Goal: Task Accomplishment & Management: Use online tool/utility

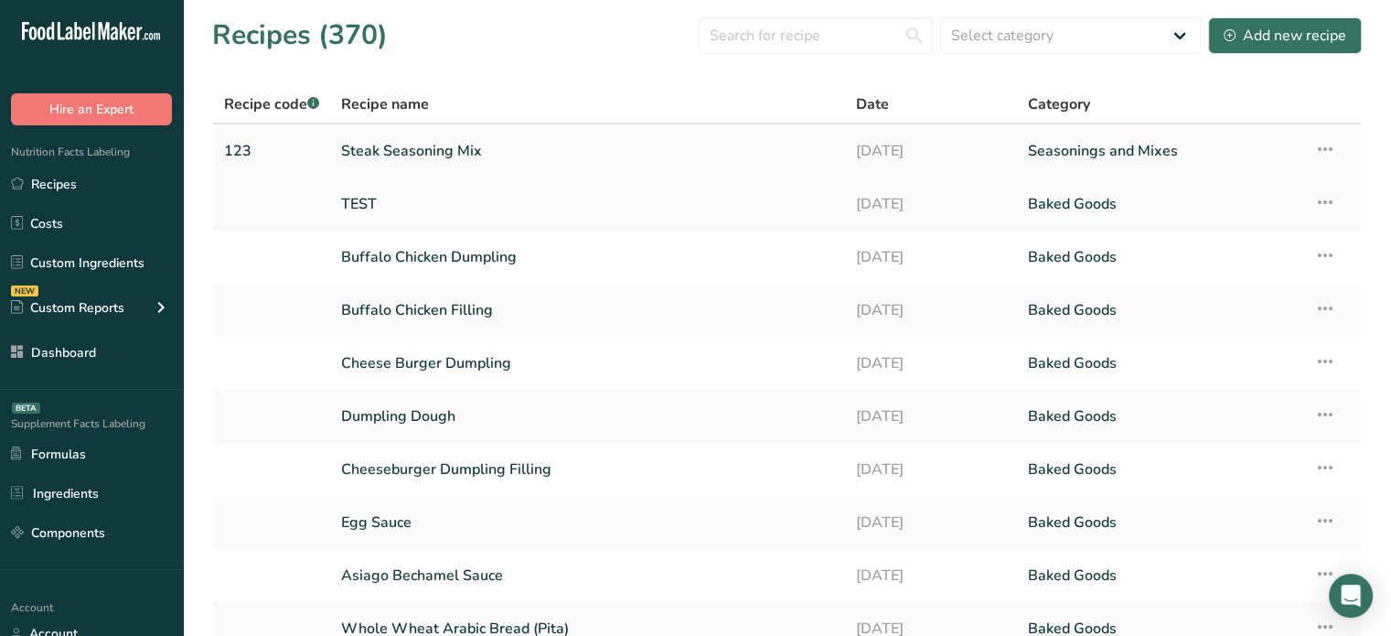
click at [647, 169] on td "Steak Seasoning Mix" at bounding box center [587, 150] width 515 height 53
click at [644, 188] on link "TEST" at bounding box center [587, 204] width 493 height 38
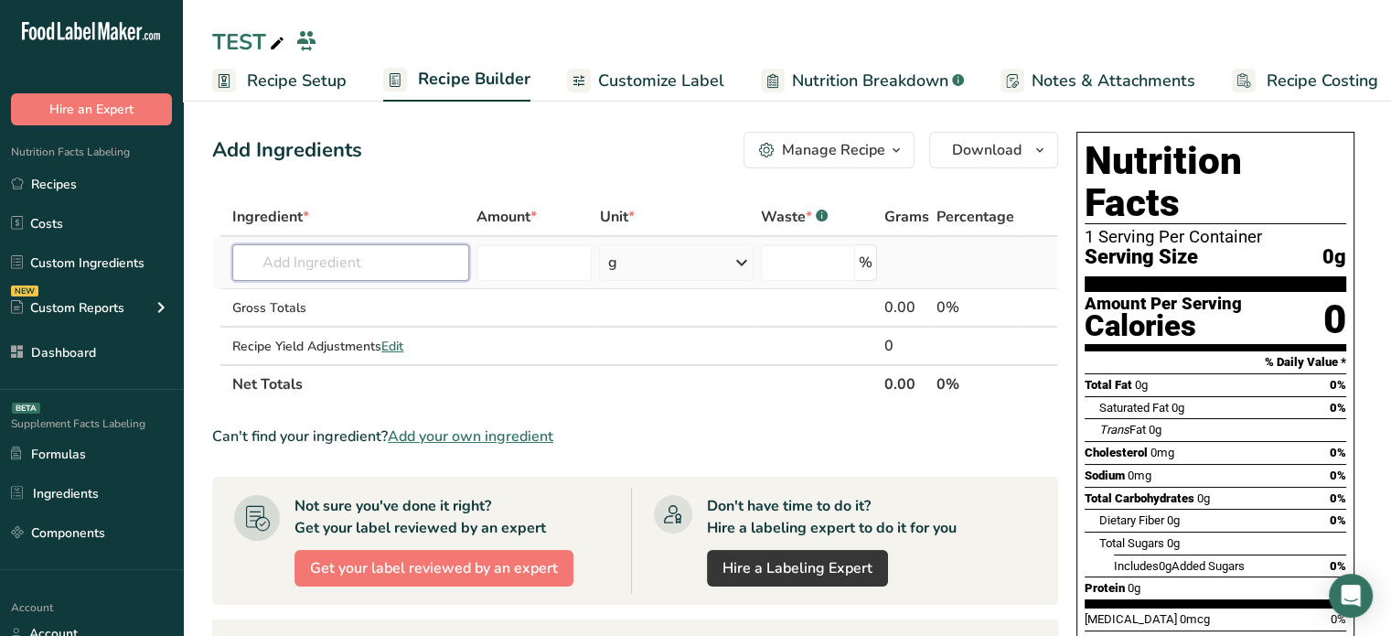
click at [433, 274] on input "text" at bounding box center [350, 262] width 237 height 37
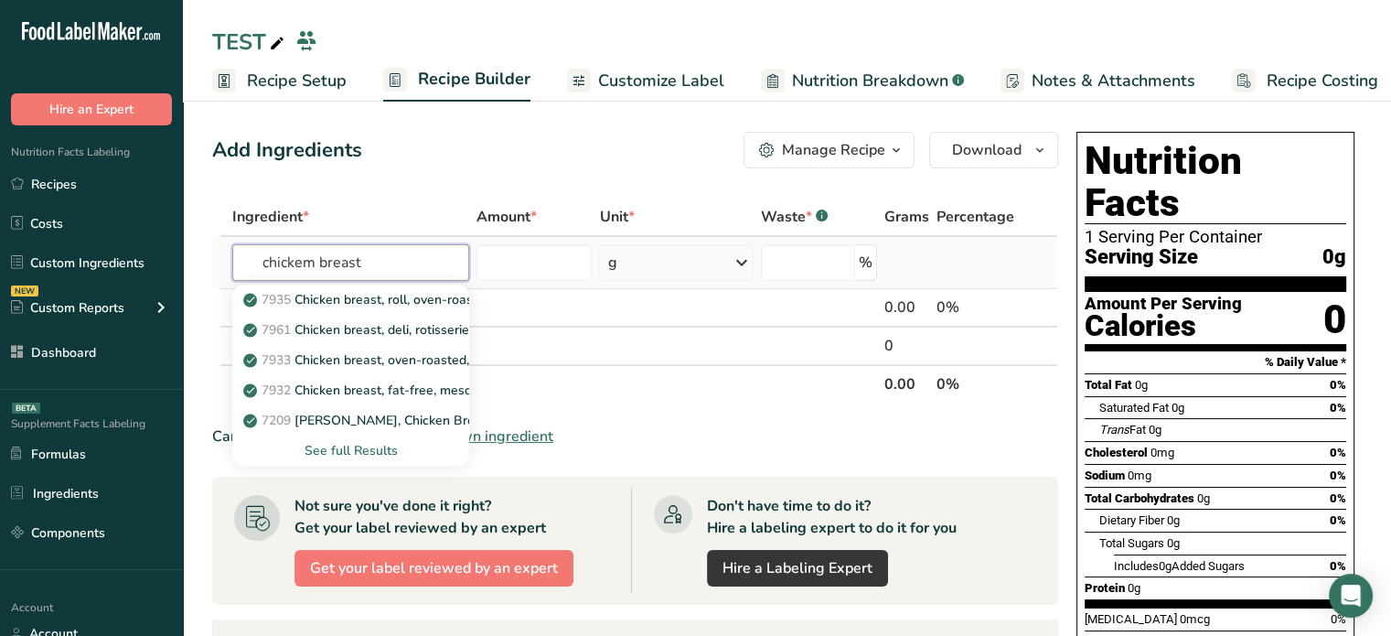
type input "chickem breast"
click at [387, 445] on div "See full Results" at bounding box center [351, 450] width 208 height 19
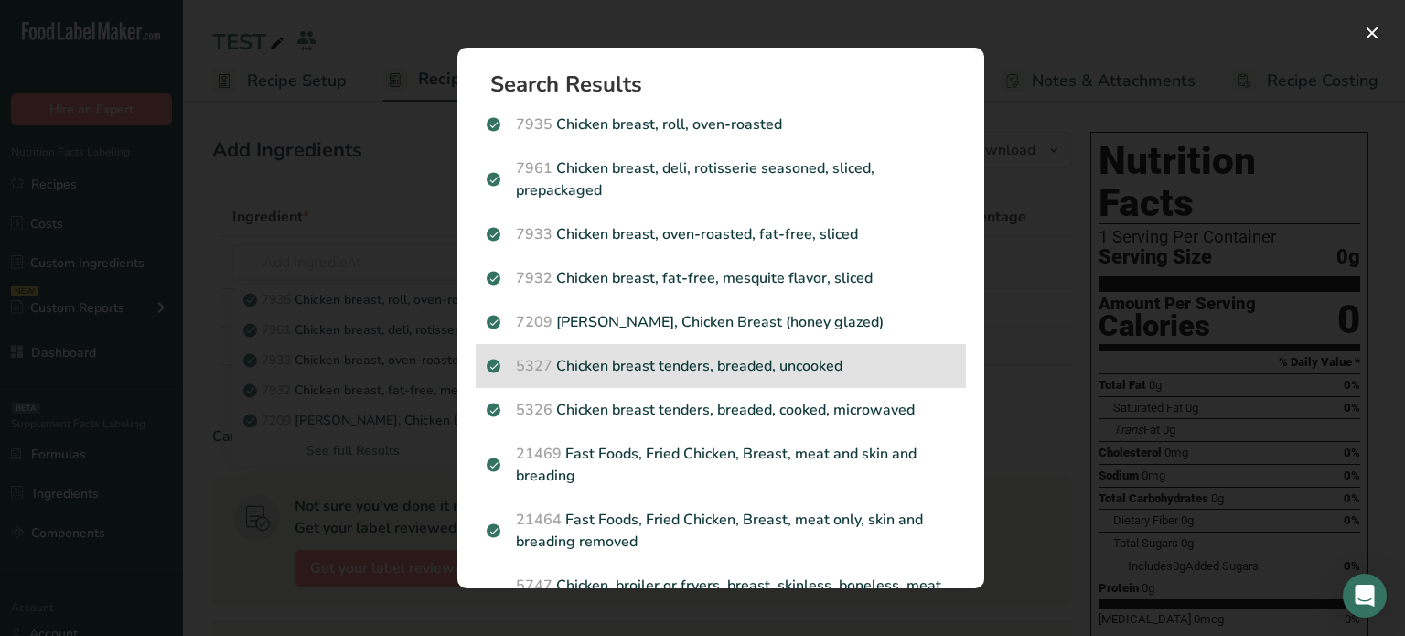
click at [839, 347] on div "5327 Chicken breast tenders, breaded, uncooked" at bounding box center [720, 366] width 490 height 44
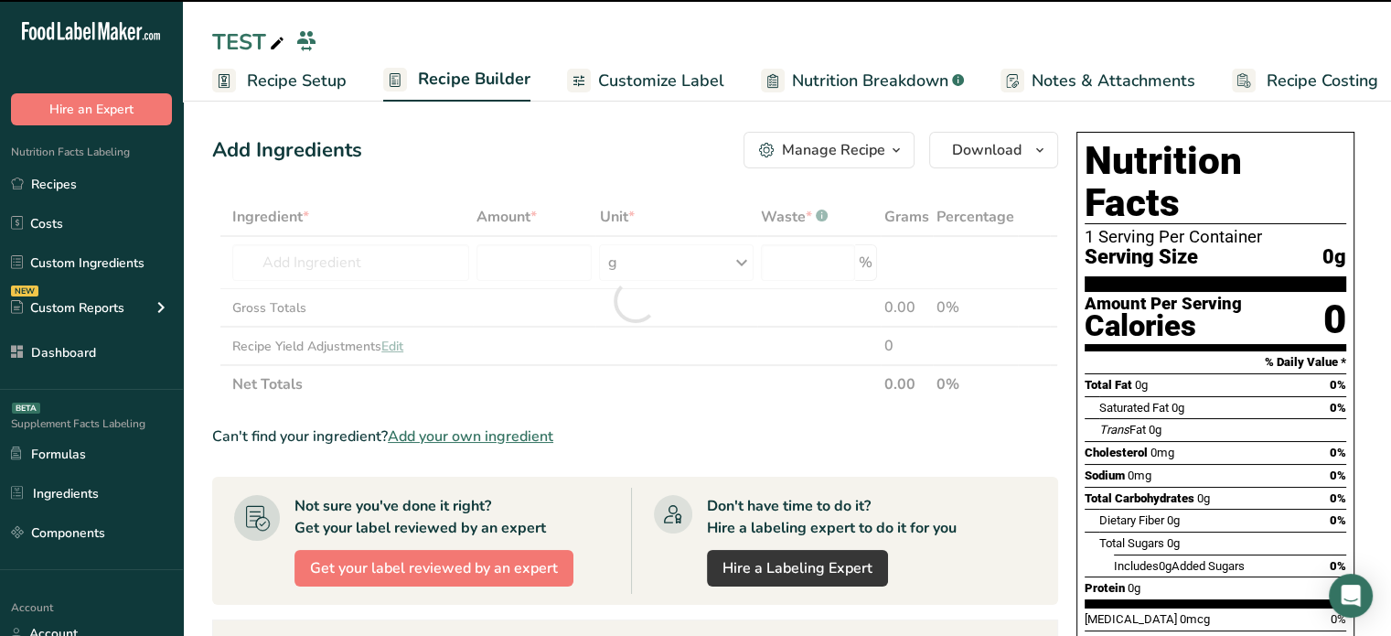
type input "0"
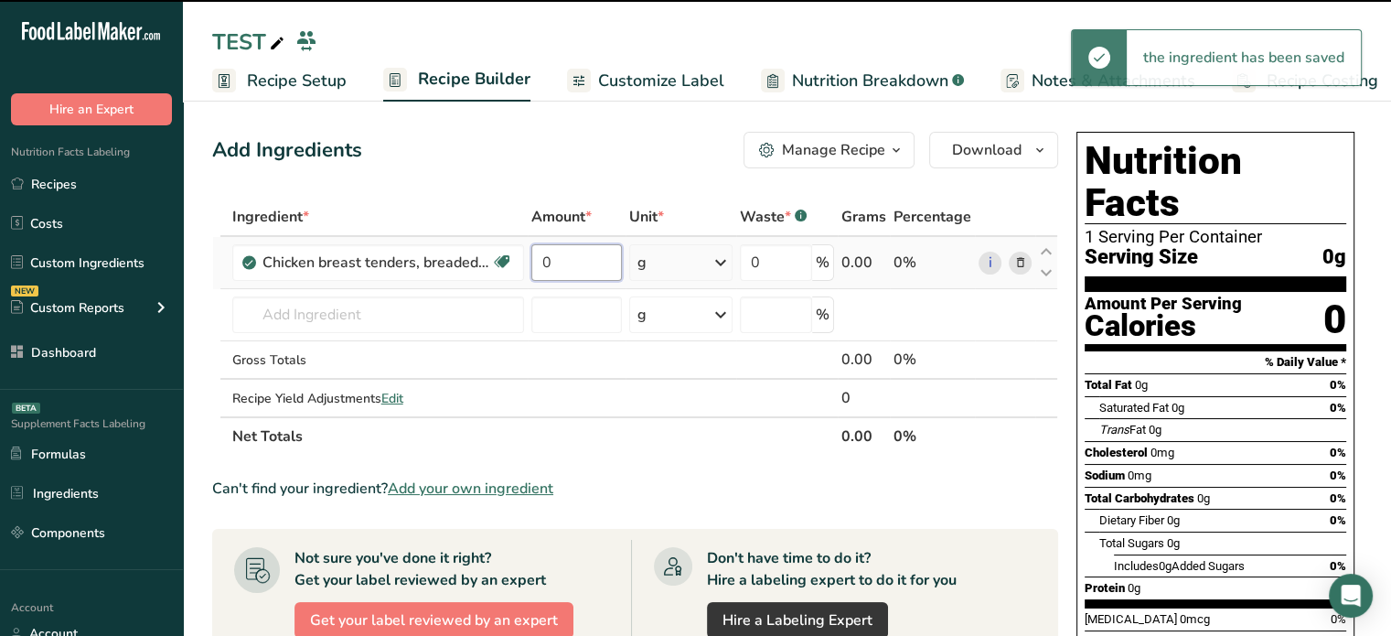
drag, startPoint x: 568, startPoint y: 268, endPoint x: 544, endPoint y: 266, distance: 23.8
click at [544, 266] on input "0" at bounding box center [576, 262] width 91 height 37
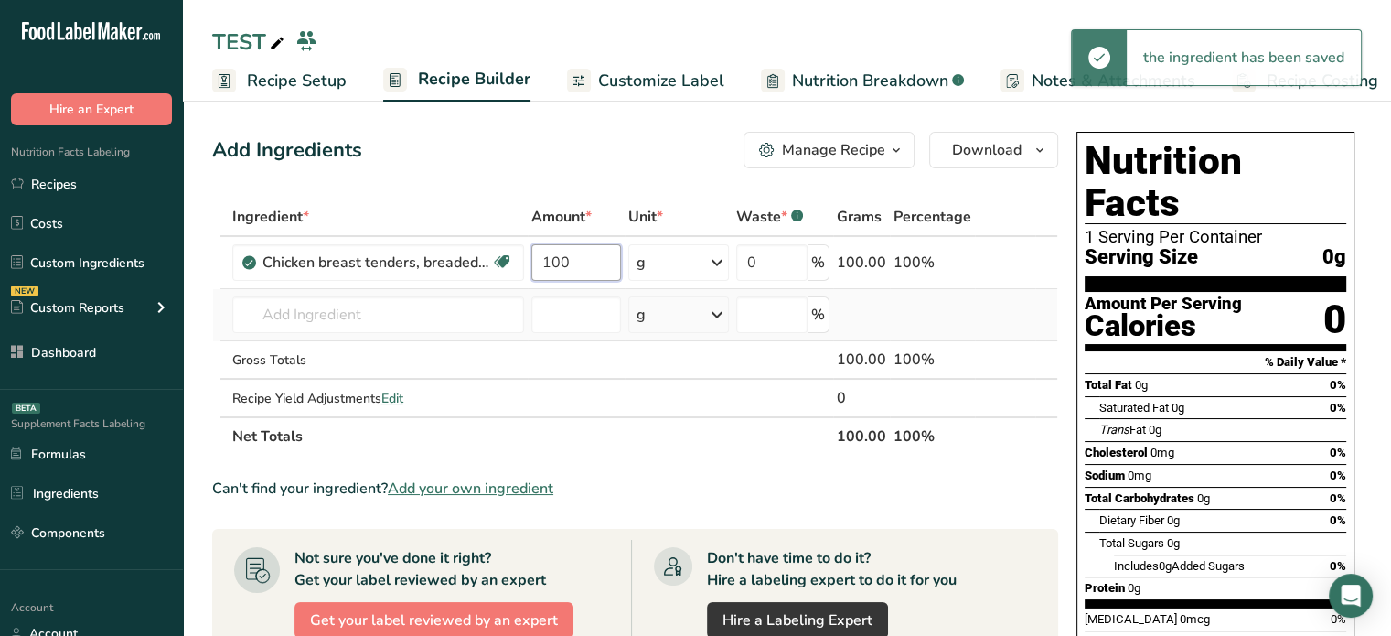
type input "100"
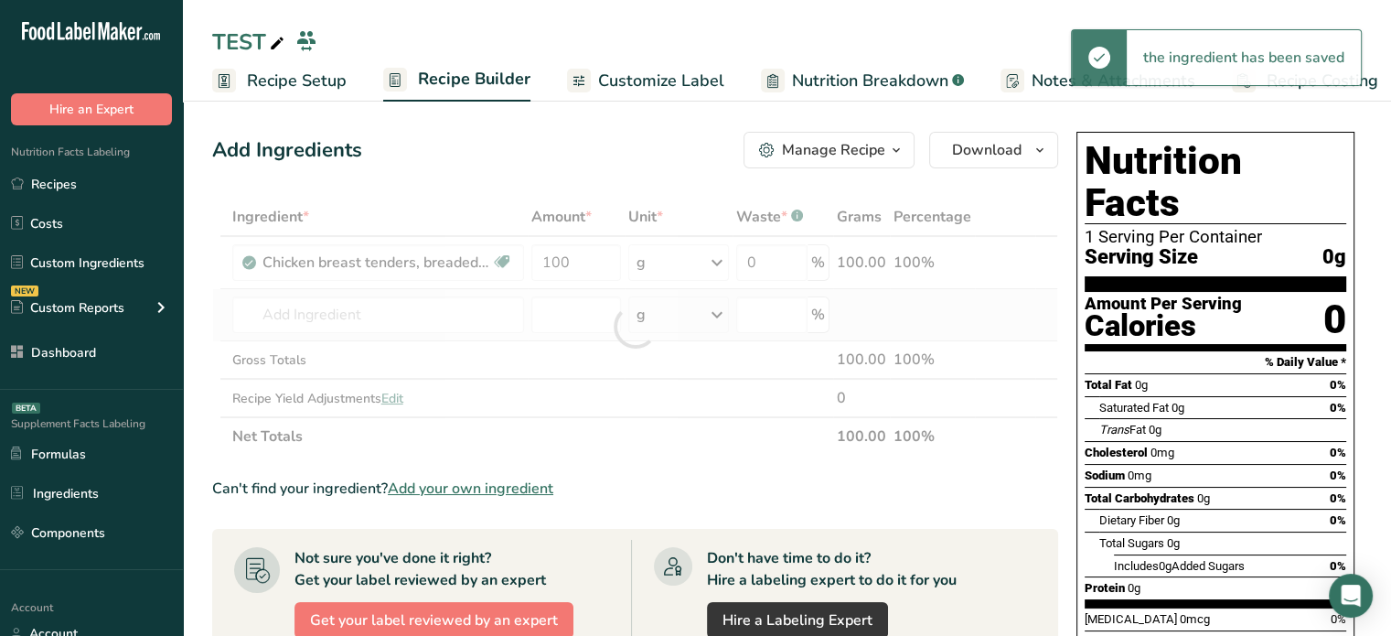
click at [454, 292] on div "Ingredient * Amount * Unit * Waste * .a-a{fill:#347362;}.b-a{fill:#fff;} Grams …" at bounding box center [635, 327] width 846 height 258
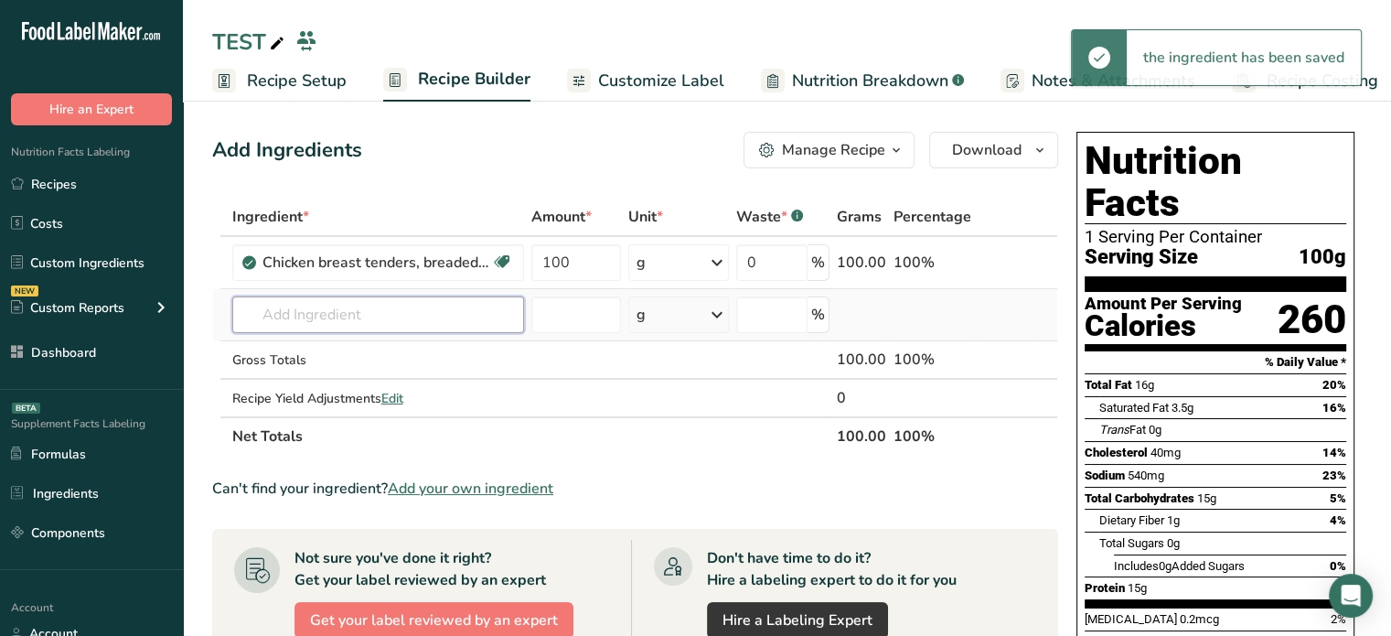
click at [451, 310] on input "text" at bounding box center [378, 314] width 292 height 37
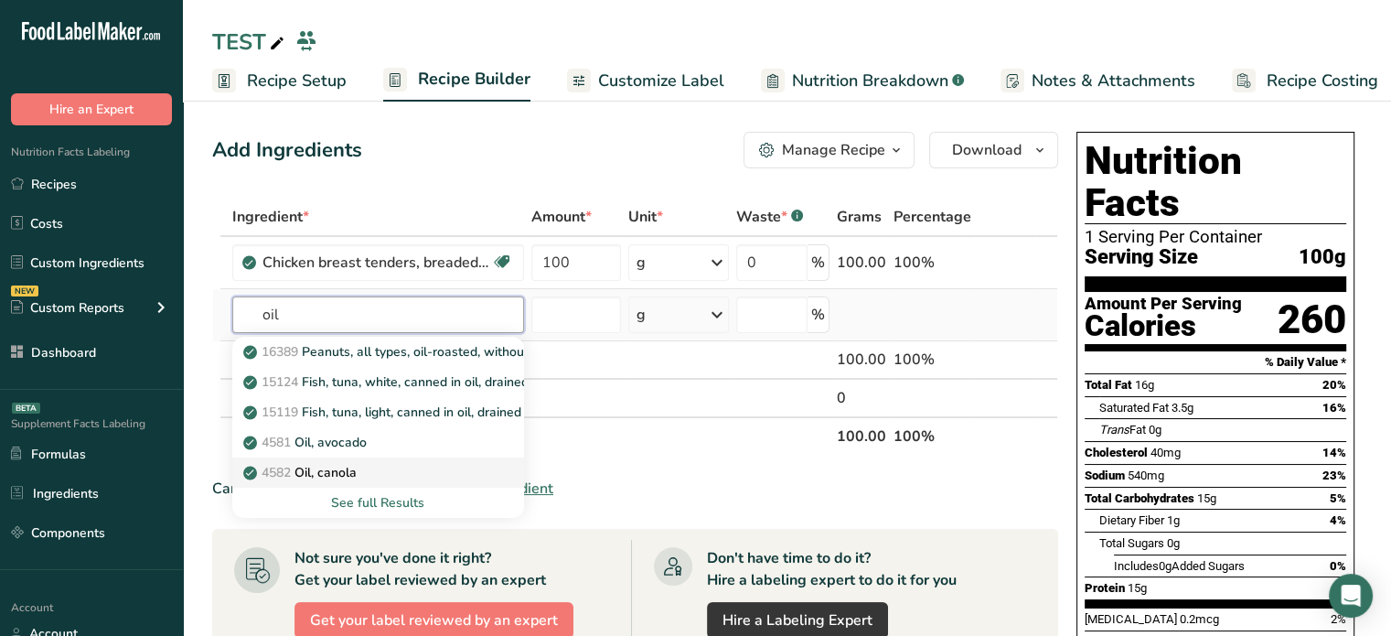
type input "oil"
click at [420, 464] on div "4582 Oil, canola" at bounding box center [363, 472] width 233 height 19
type input "Oil, canola"
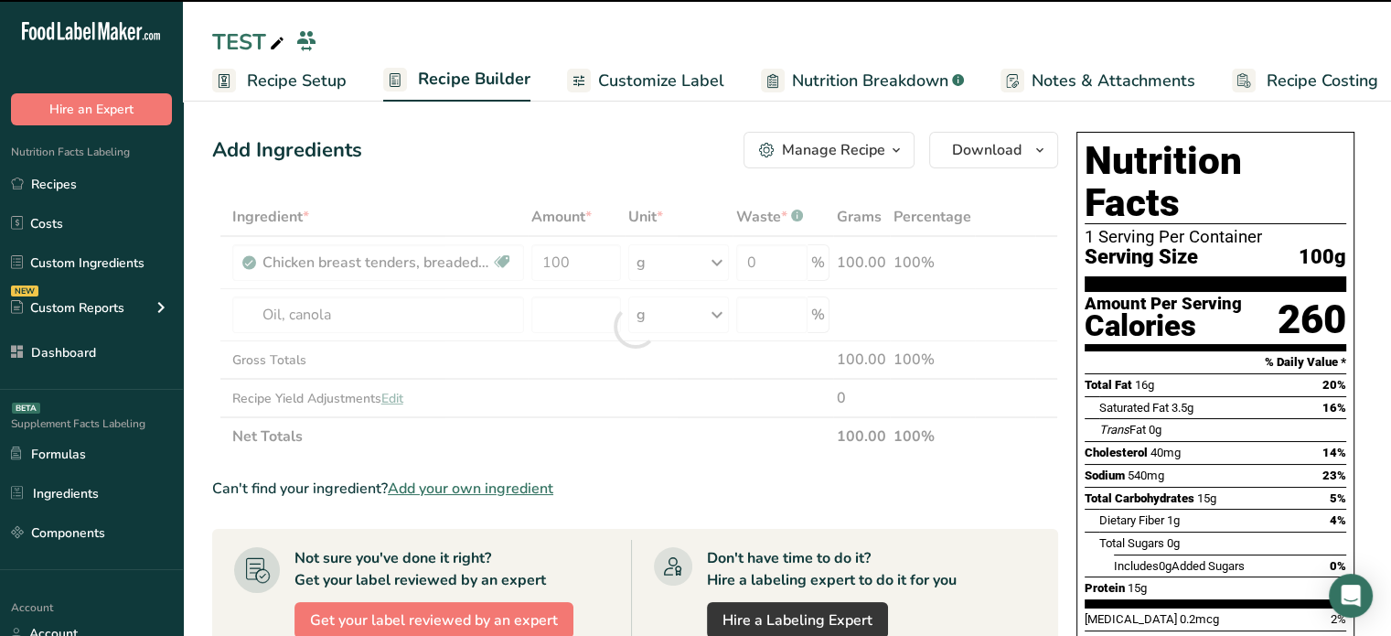
type input "0"
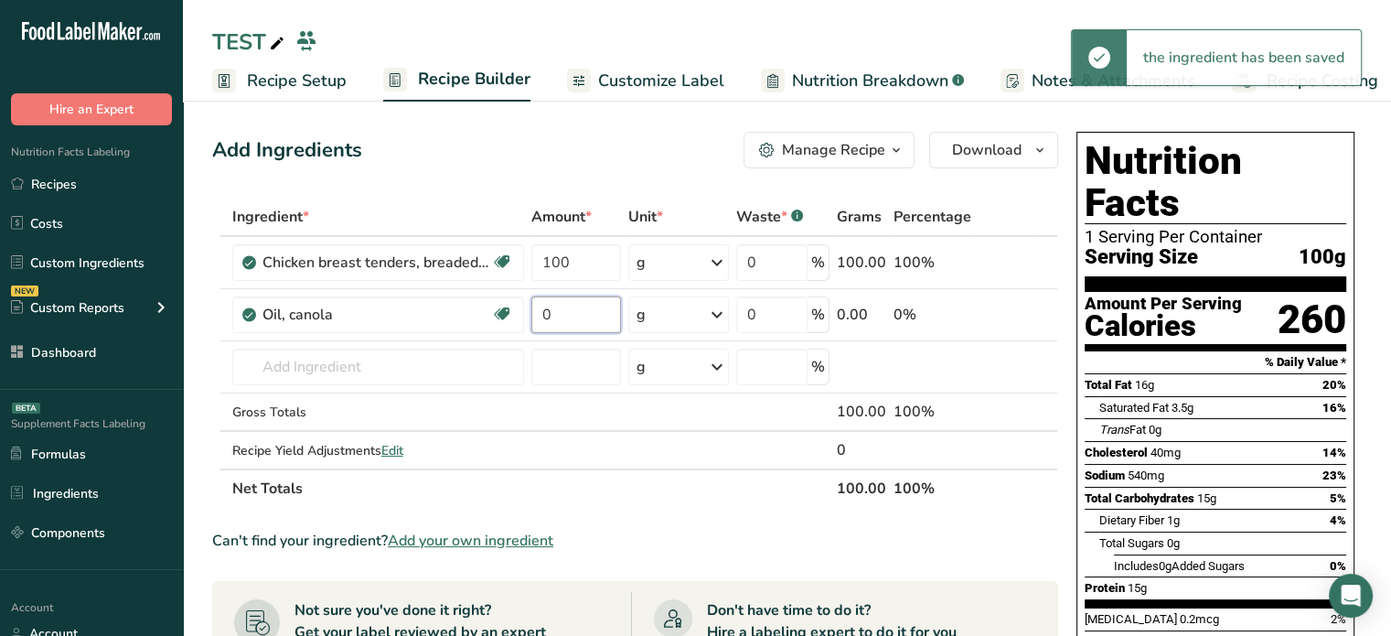
click at [593, 315] on input "0" at bounding box center [576, 314] width 90 height 37
type input "20"
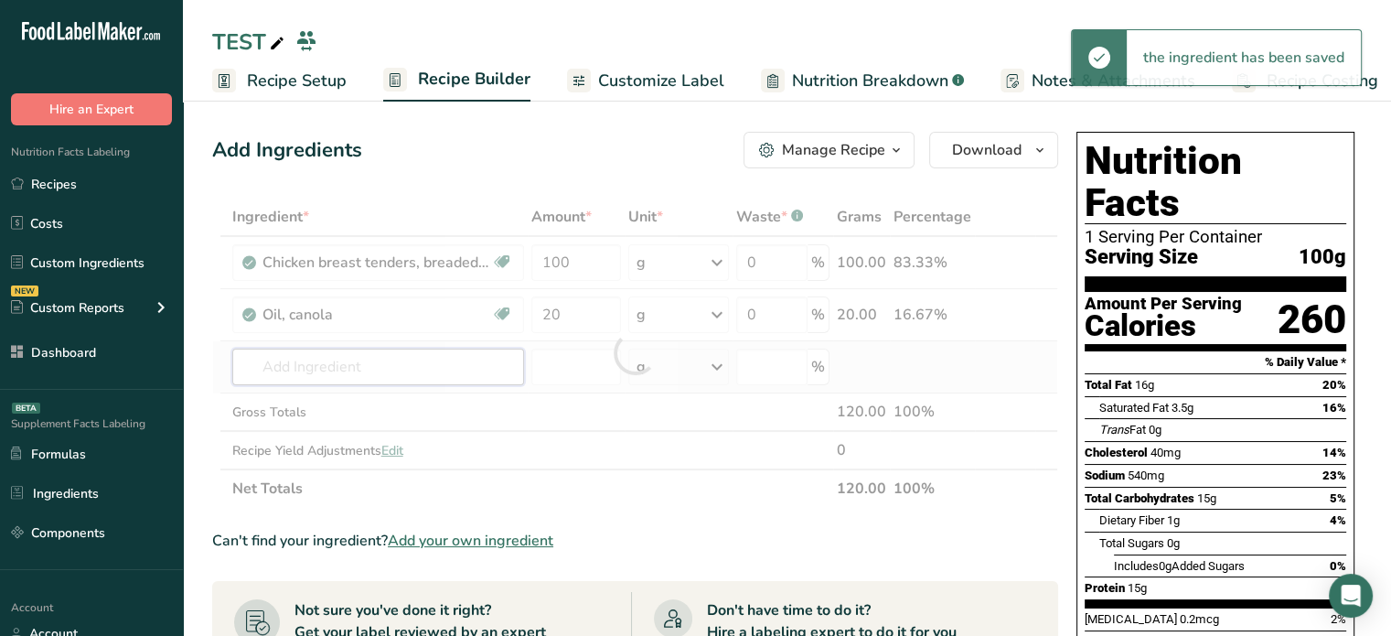
click at [464, 350] on div "Ingredient * Amount * Unit * Waste * .a-a{fill:#347362;}.b-a{fill:#fff;} Grams …" at bounding box center [635, 353] width 846 height 310
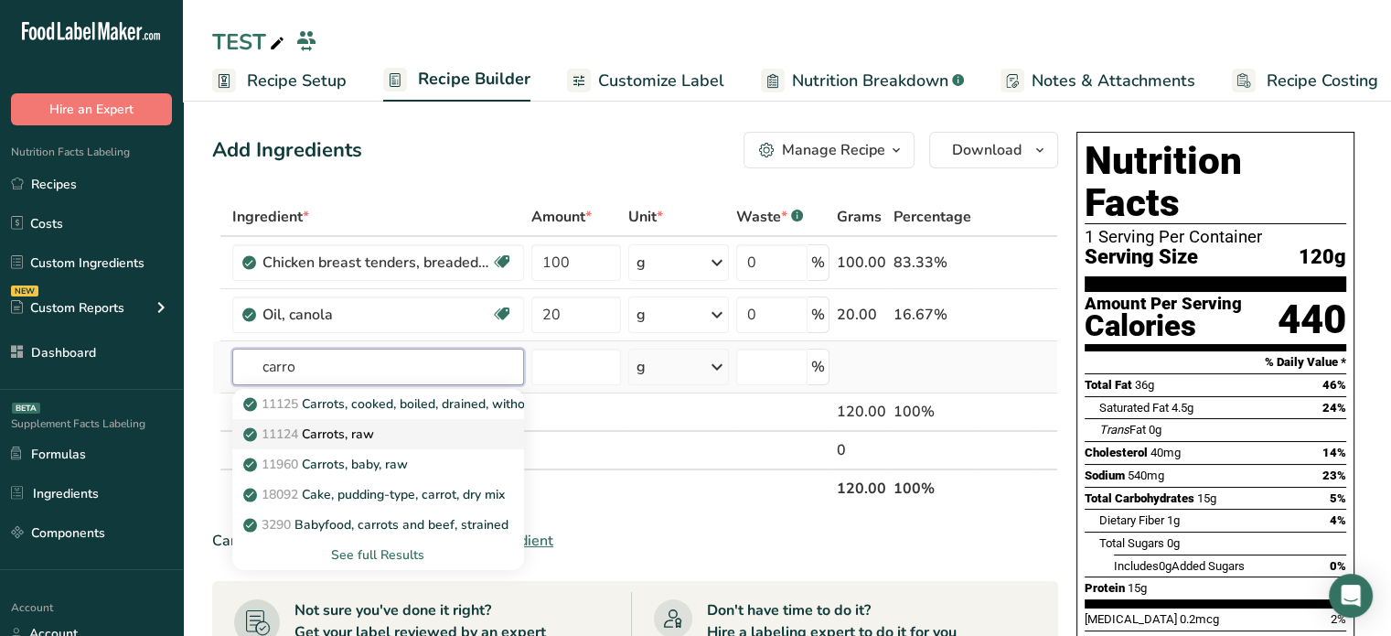
type input "carro"
click at [420, 443] on link "11124 Carrots, raw" at bounding box center [378, 434] width 292 height 30
type input "Carrots, raw"
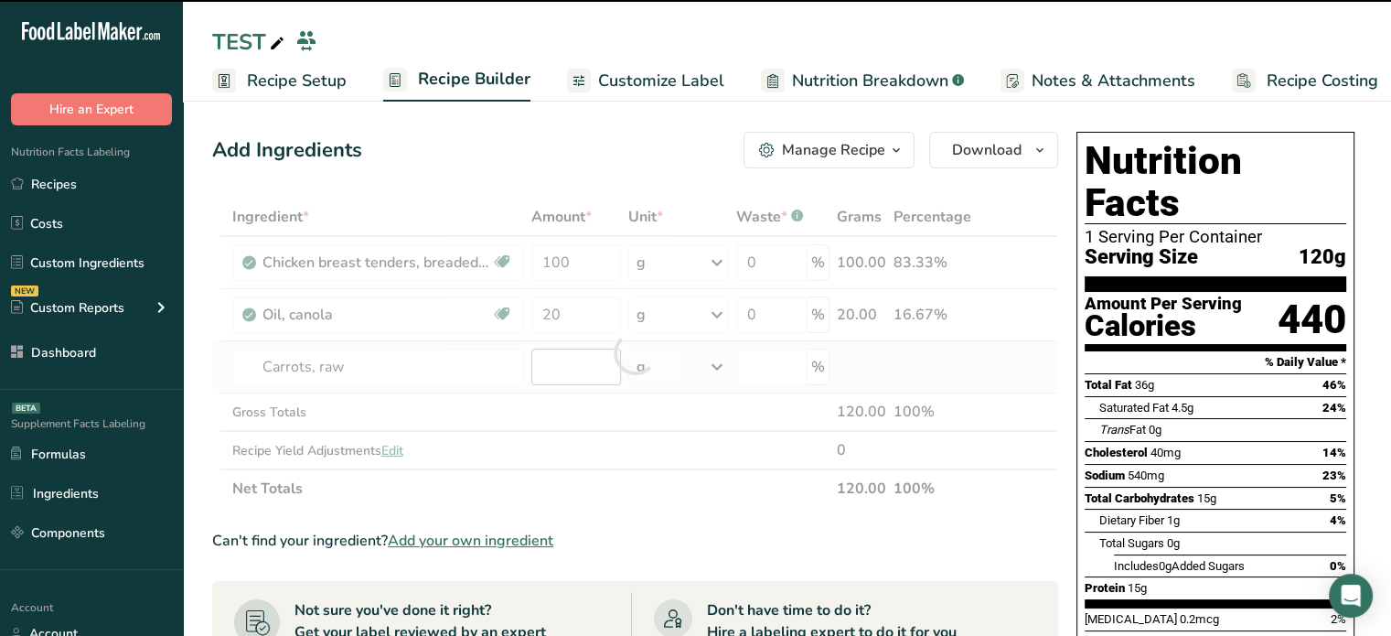
type input "0"
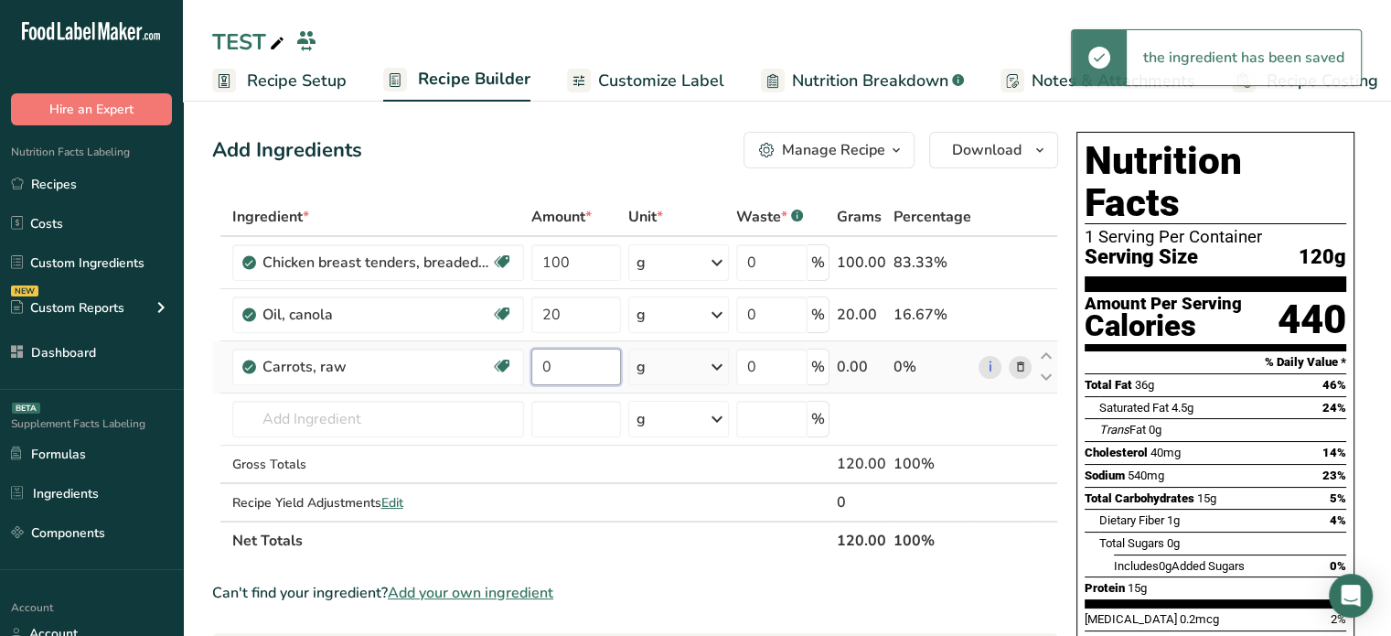
click at [580, 369] on input "0" at bounding box center [576, 366] width 90 height 37
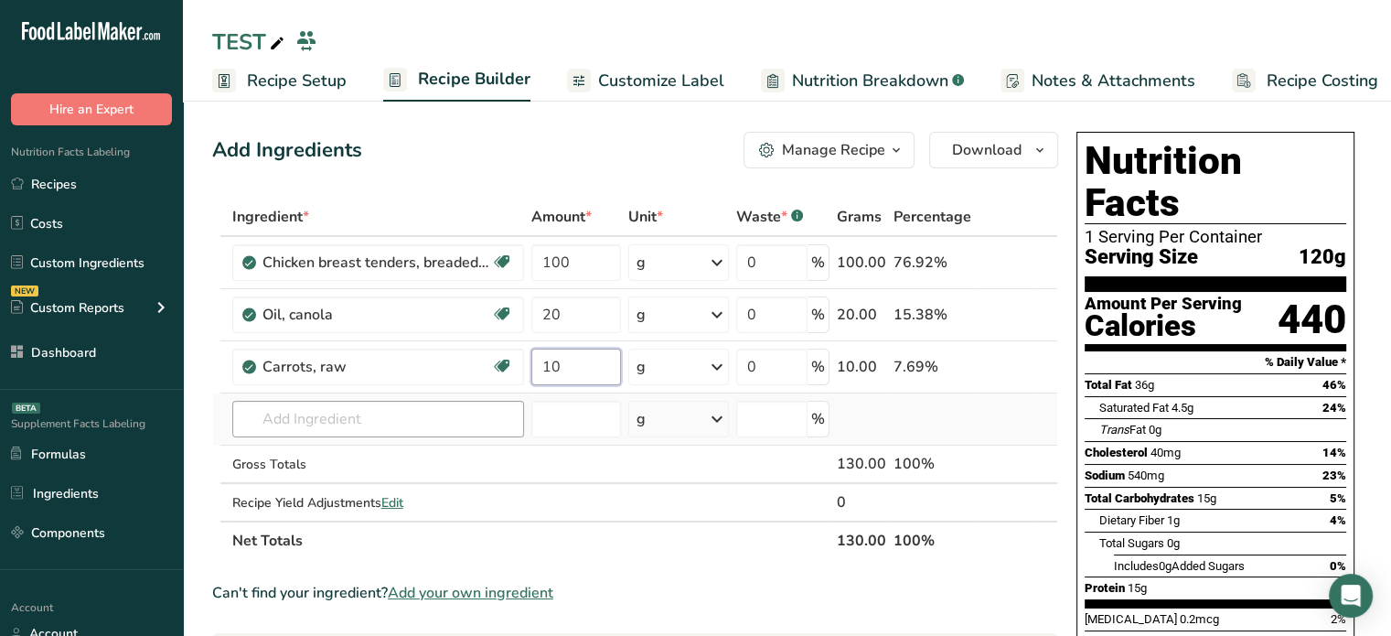
type input "10"
click at [322, 407] on div "Ingredient * Amount * Unit * Waste * .a-a{fill:#347362;}.b-a{fill:#fff;} Grams …" at bounding box center [635, 379] width 846 height 362
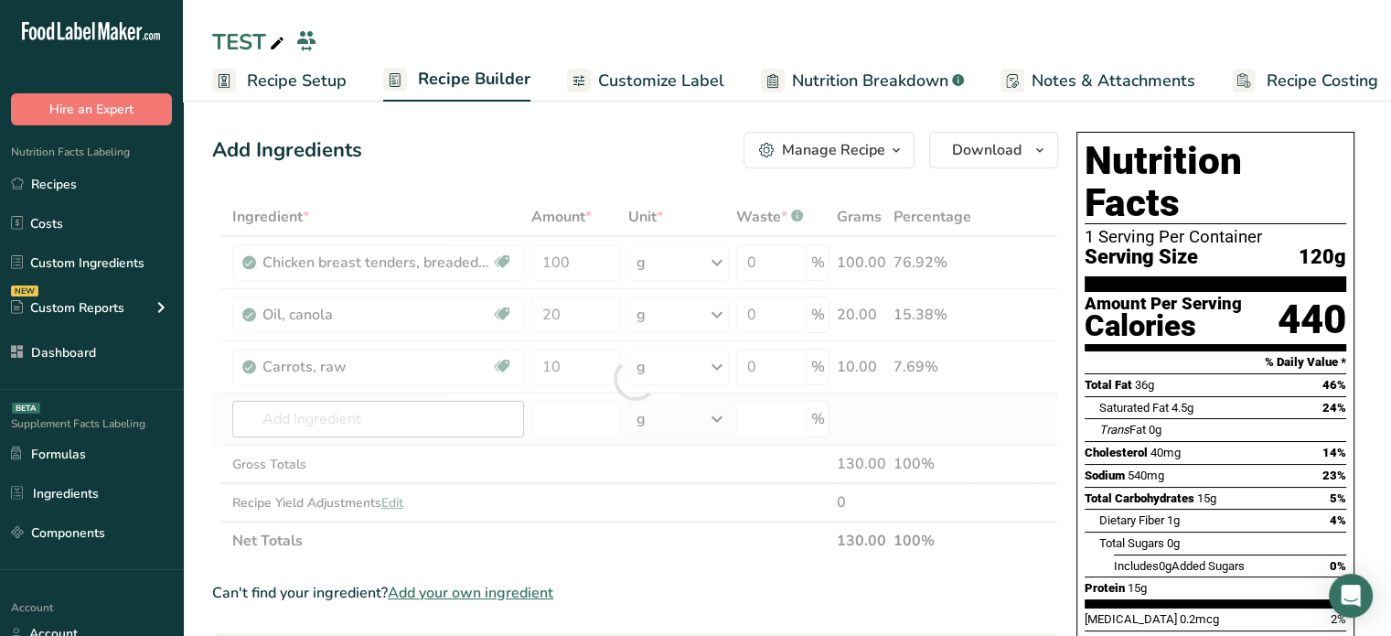
click at [322, 407] on div at bounding box center [635, 379] width 846 height 362
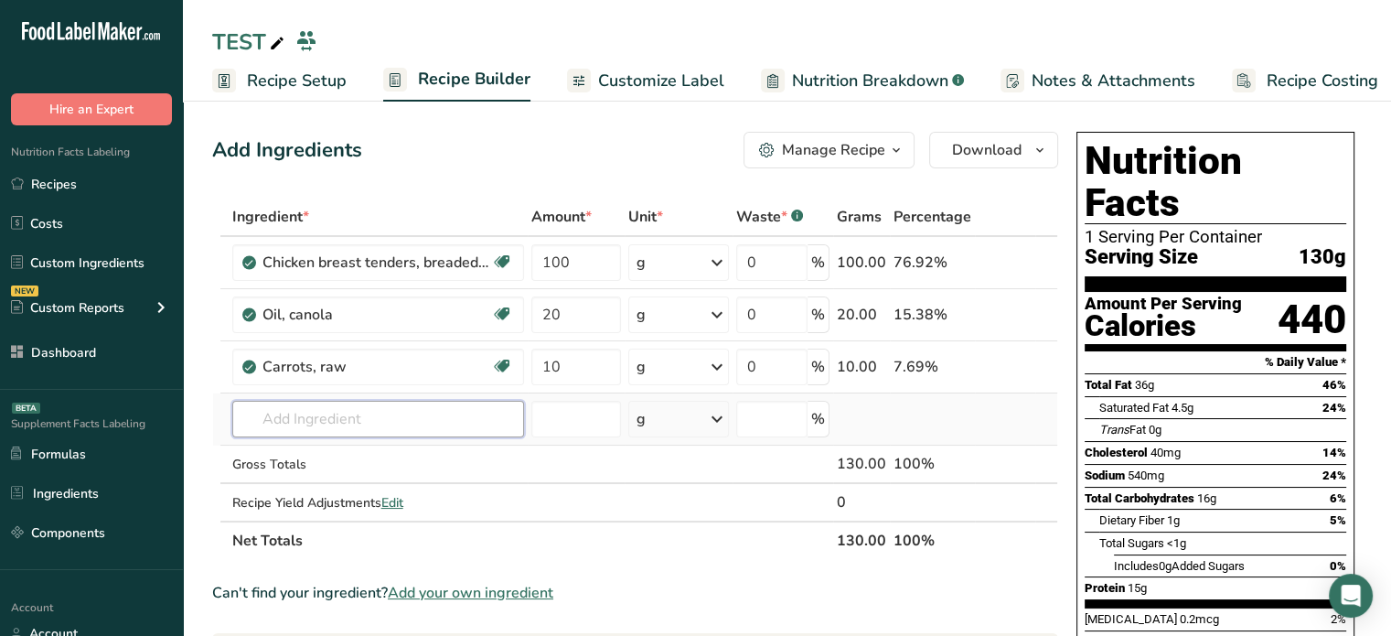
click at [486, 429] on input "text" at bounding box center [378, 419] width 292 height 37
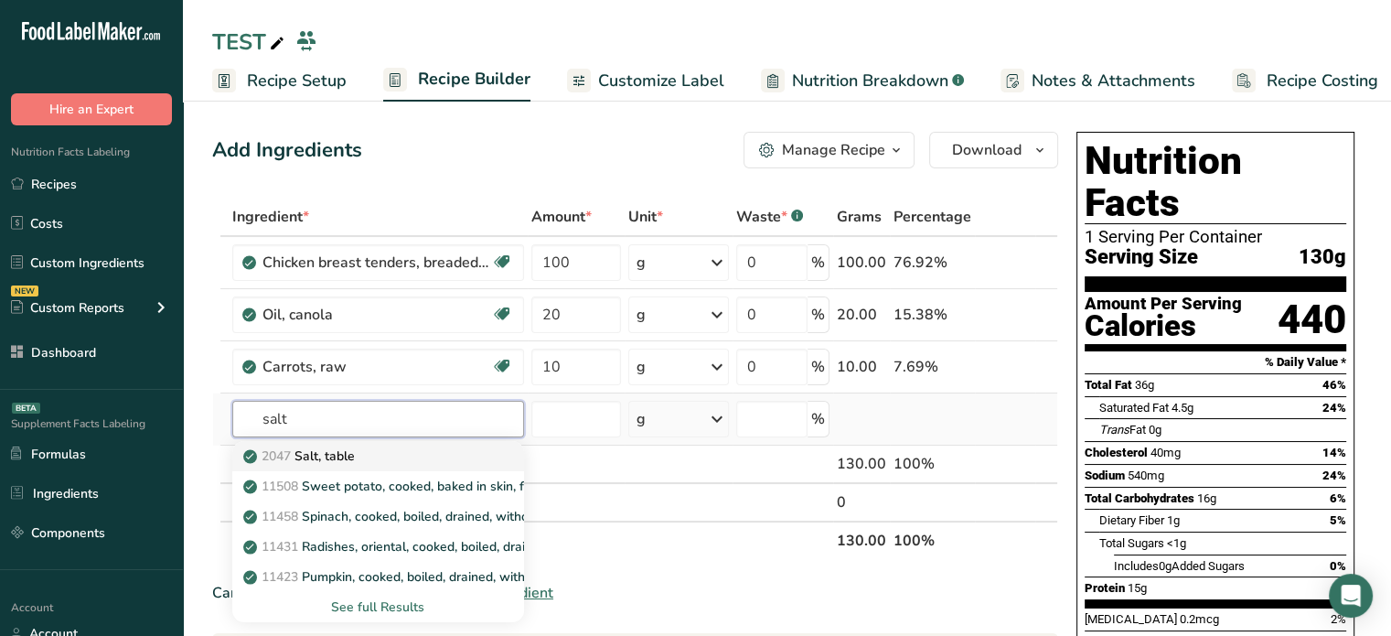
type input "salt"
click at [468, 456] on div "2047 Salt, table" at bounding box center [363, 455] width 233 height 19
type input "Salt, table"
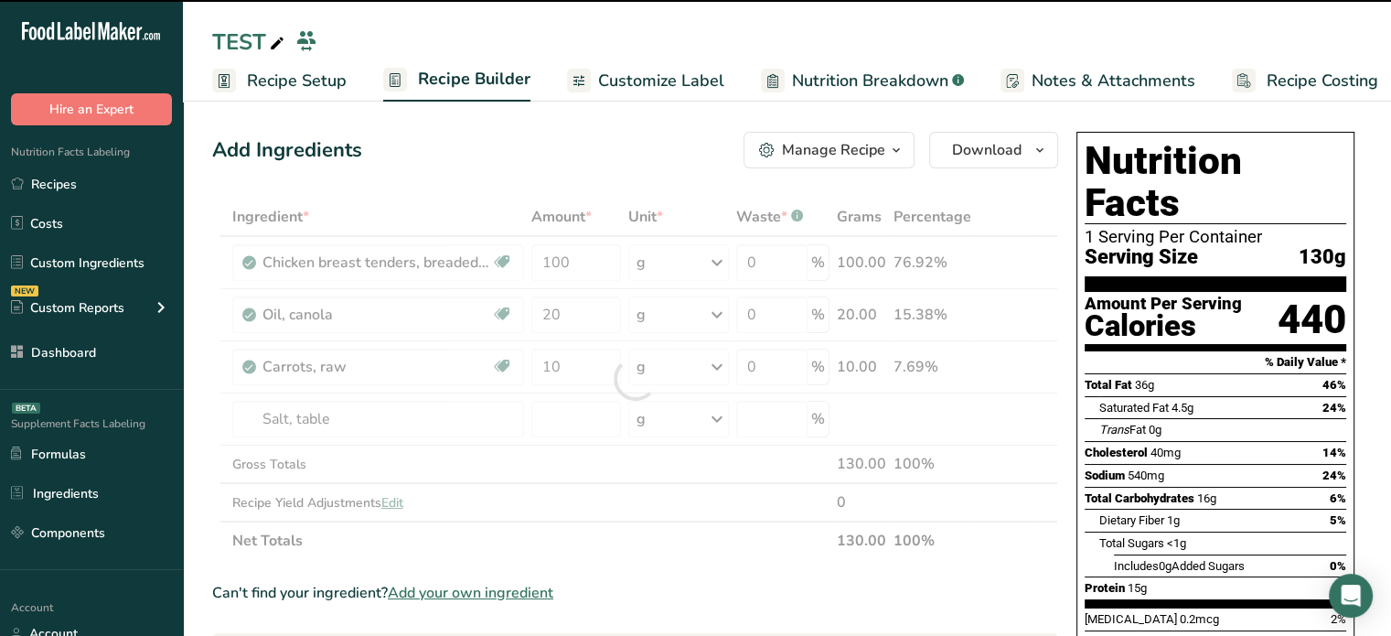
type input "0"
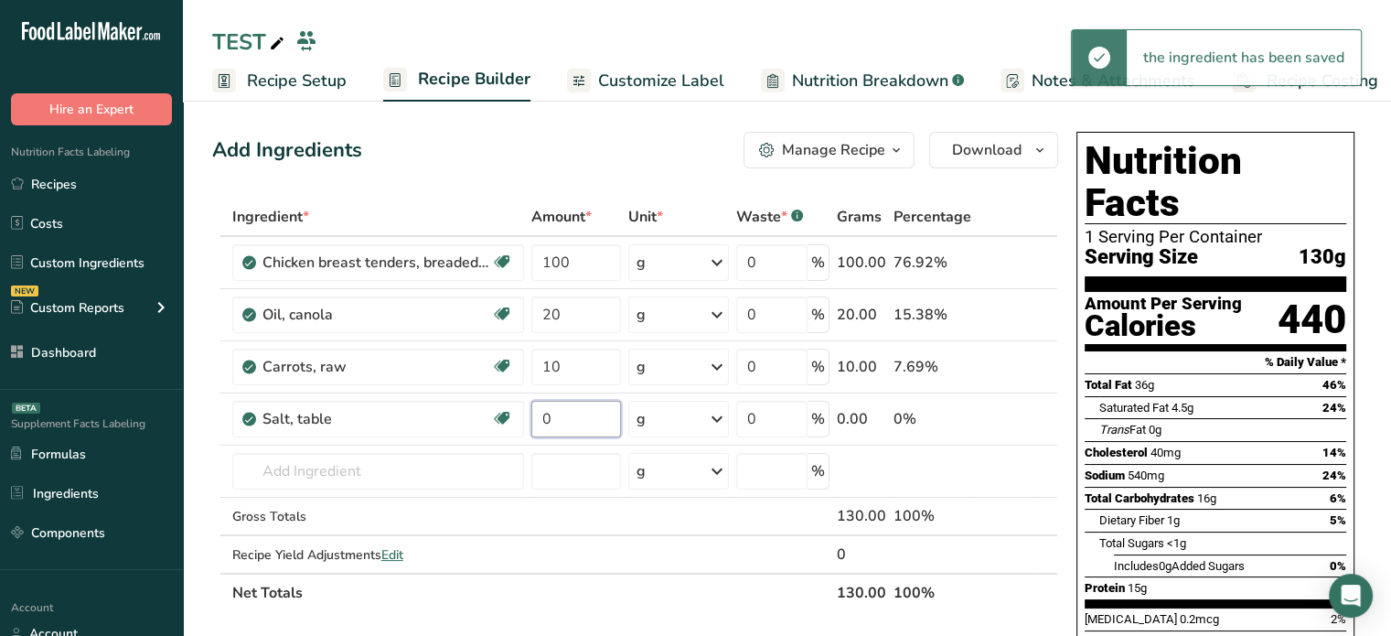
click at [591, 412] on input "0" at bounding box center [576, 419] width 90 height 37
type input "5"
click at [608, 453] on div "Ingredient * Amount * Unit * Waste * .a-a{fill:#347362;}.b-a{fill:#fff;} Grams …" at bounding box center [635, 405] width 846 height 414
click at [775, 602] on th "Net Totals" at bounding box center [531, 591] width 604 height 38
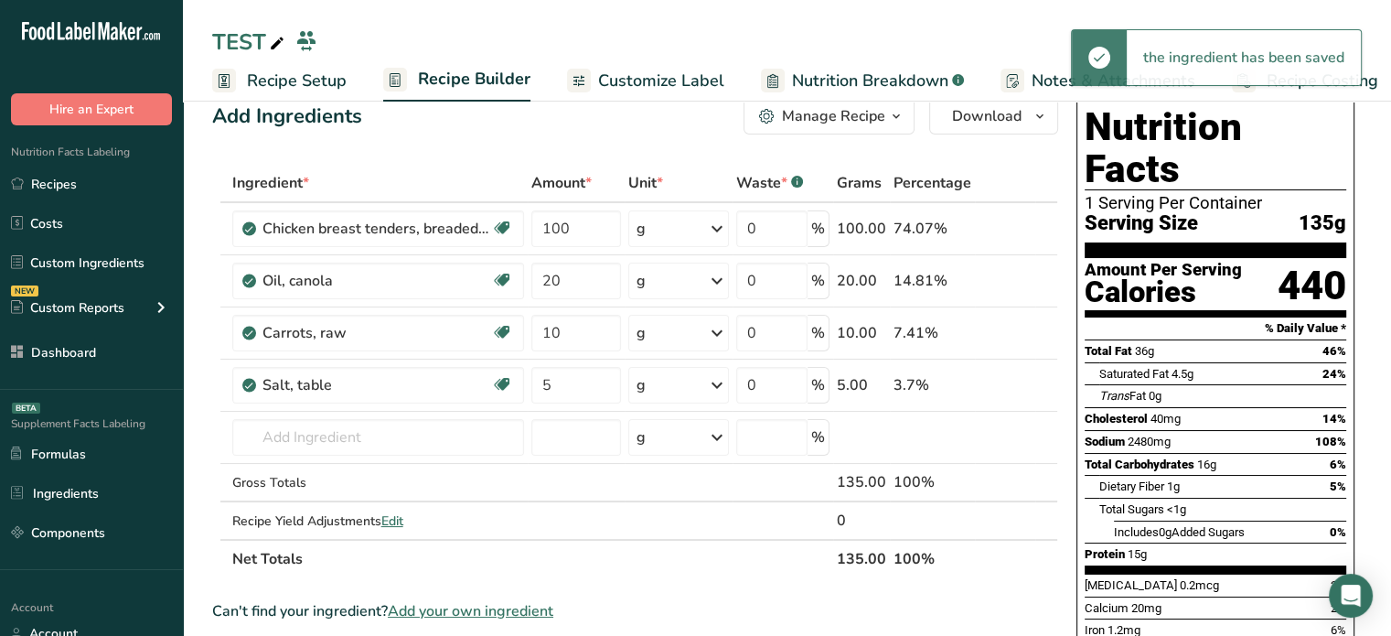
scroll to position [37, 0]
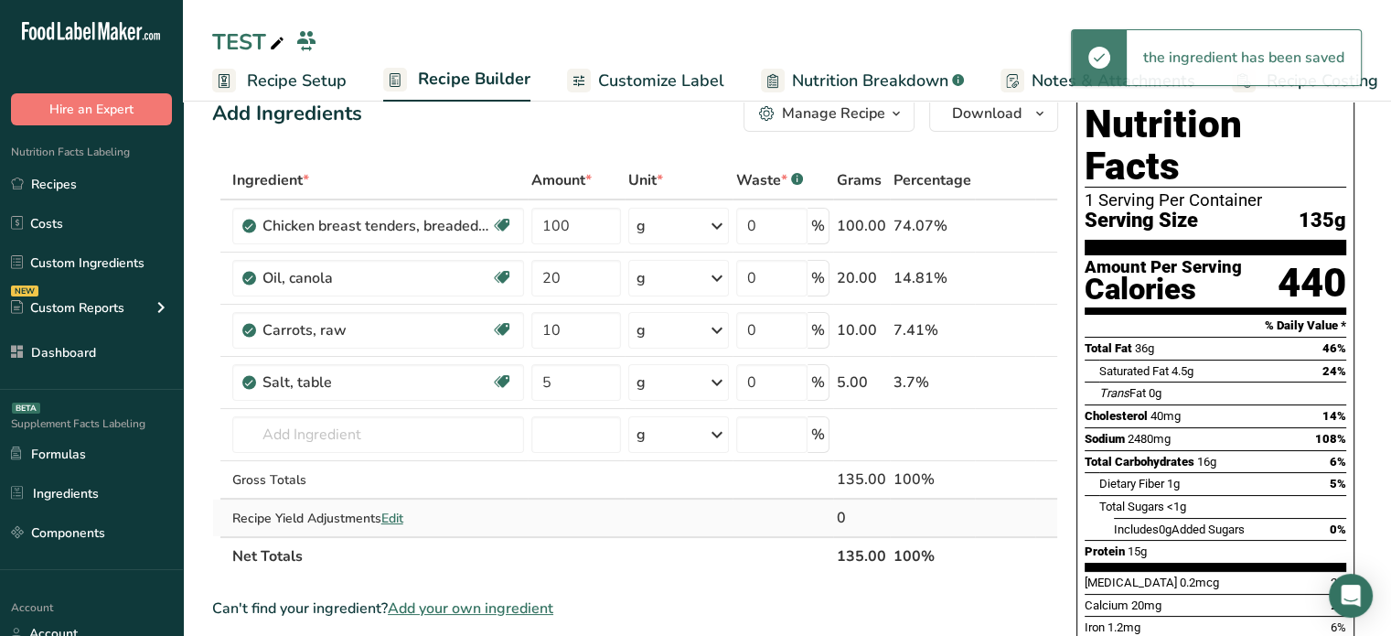
click at [414, 511] on div "Recipe Yield Adjustments Edit" at bounding box center [378, 517] width 292 height 19
click at [399, 513] on span "Edit" at bounding box center [392, 517] width 22 height 17
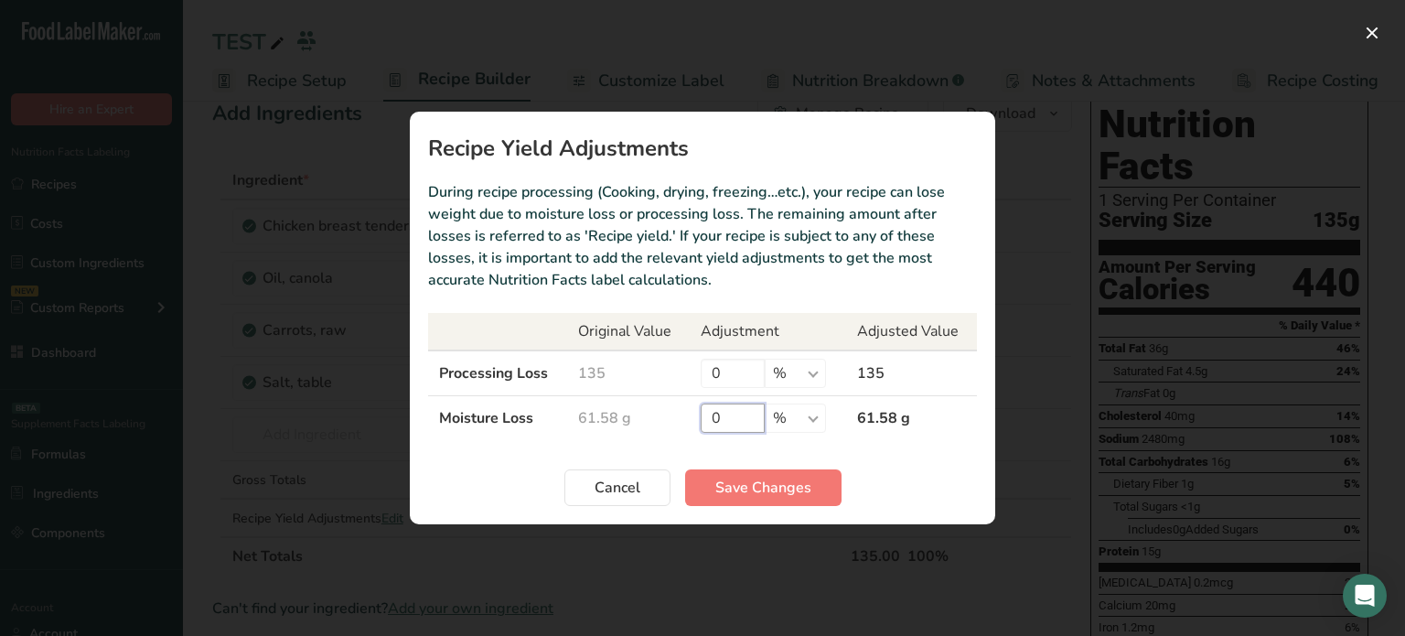
click at [739, 403] on input "0" at bounding box center [732, 417] width 64 height 29
click at [784, 413] on select "% g kg mg mcg lb oz" at bounding box center [794, 417] width 61 height 29
drag, startPoint x: 730, startPoint y: 412, endPoint x: 698, endPoint y: 417, distance: 32.3
click at [698, 417] on td "0 % g kg mg mcg lb oz" at bounding box center [767, 418] width 156 height 45
type input "30"
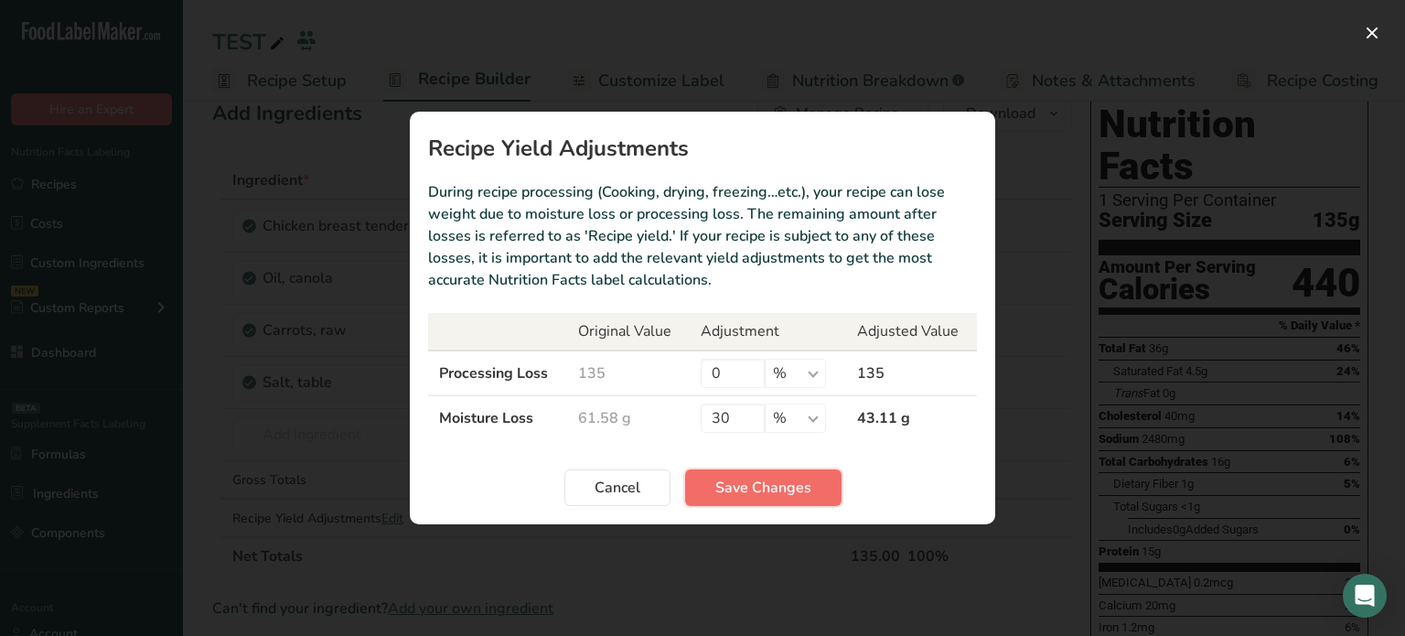
click at [742, 472] on button "Save Changes" at bounding box center [763, 487] width 156 height 37
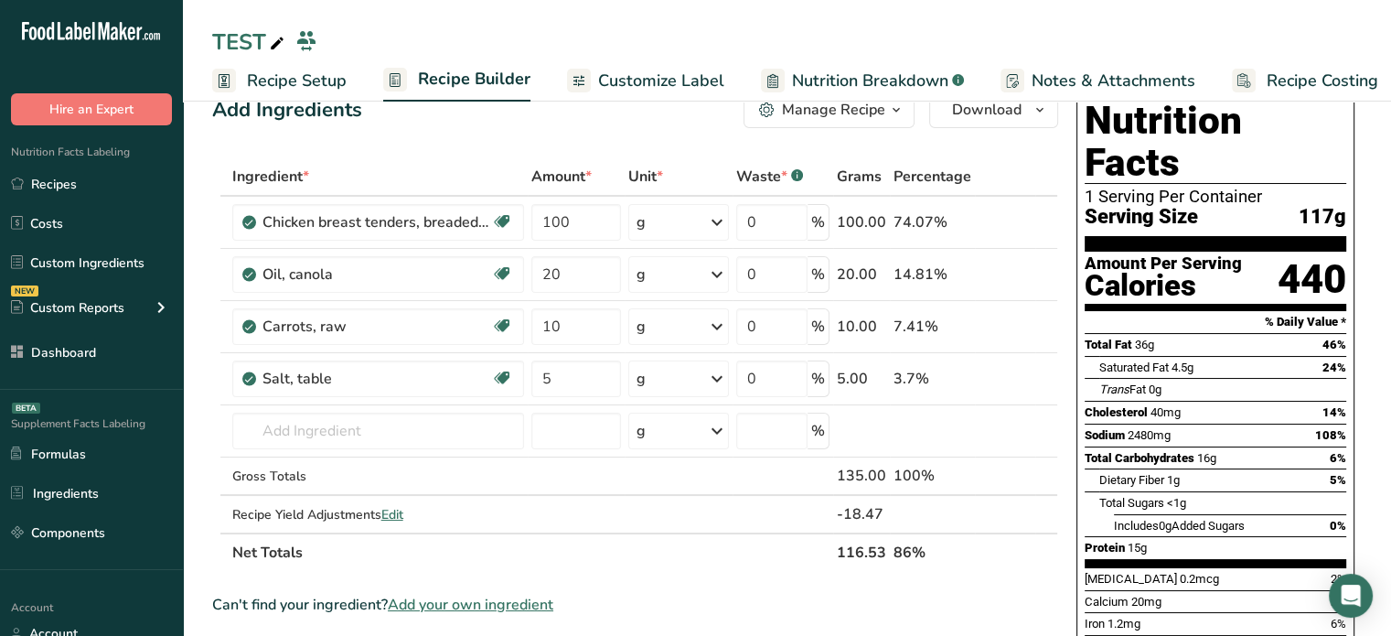
scroll to position [0, 0]
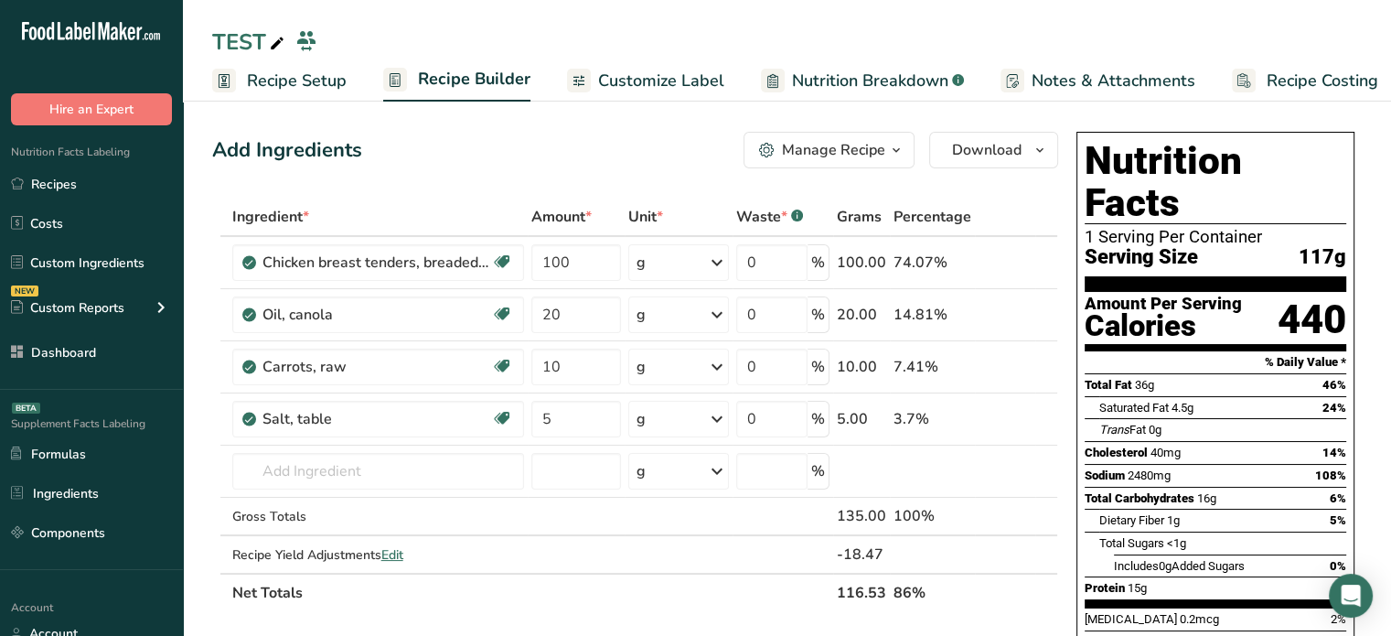
click at [708, 80] on span "Customize Label" at bounding box center [661, 81] width 126 height 25
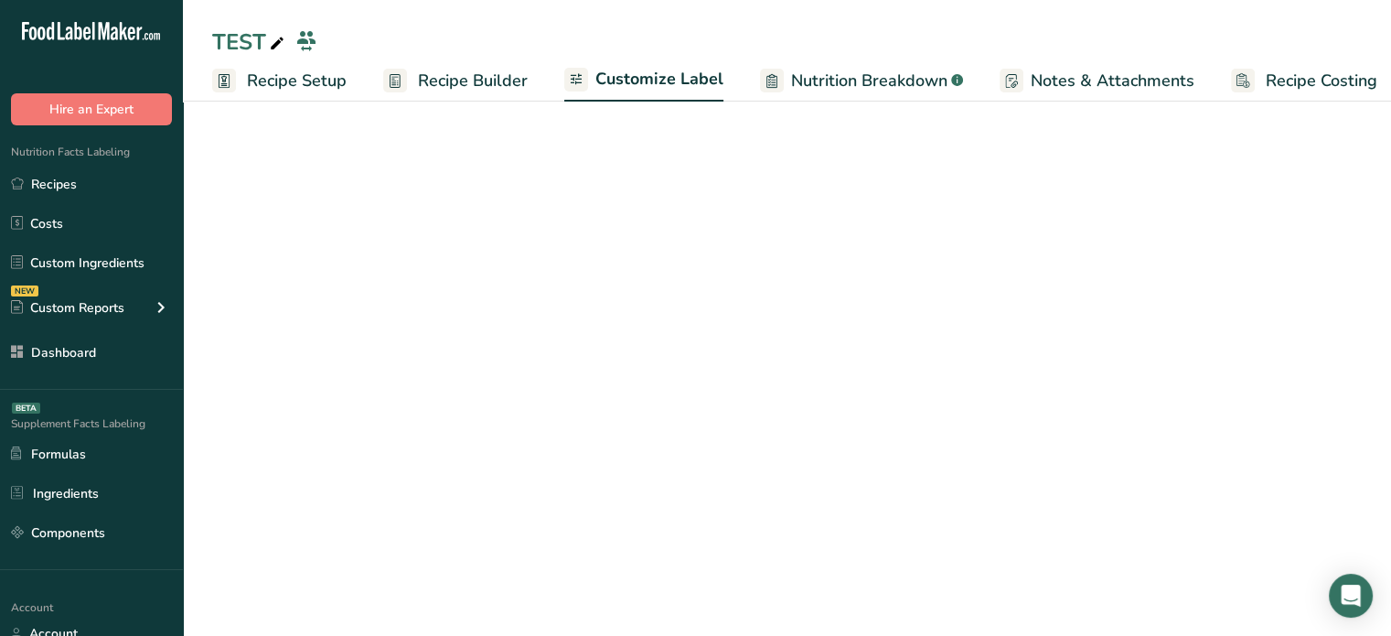
scroll to position [0, 16]
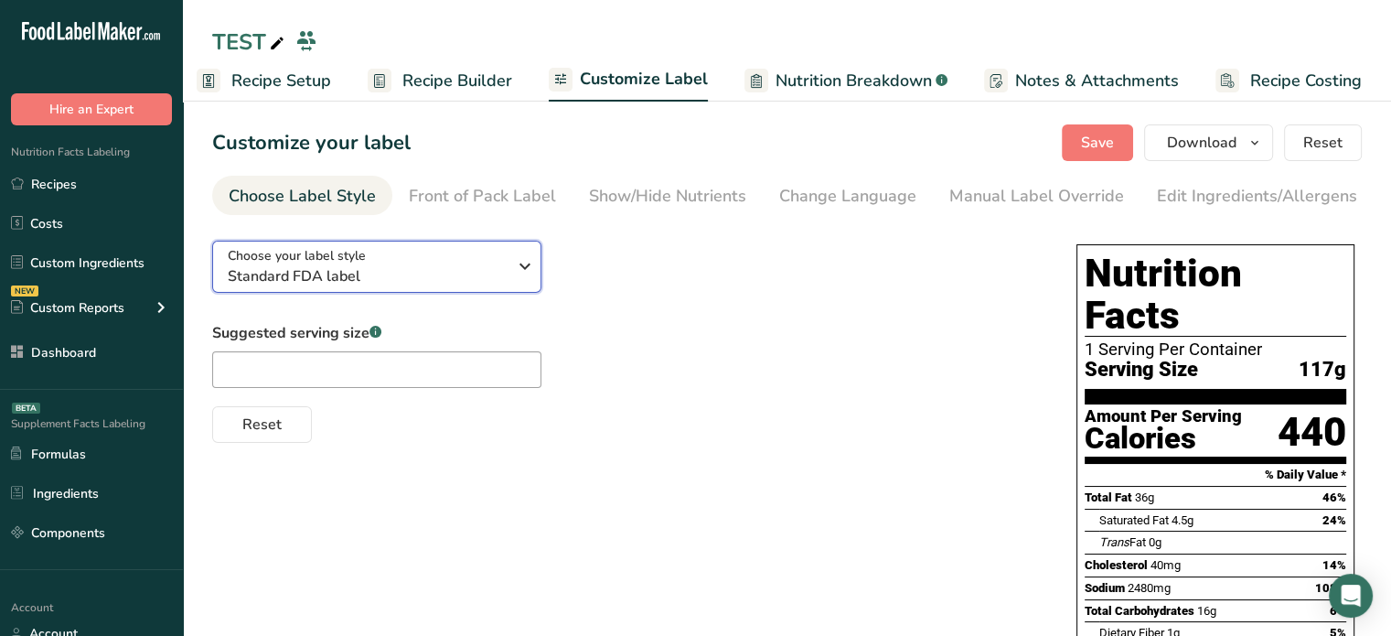
click at [456, 283] on span "Standard FDA label" at bounding box center [367, 276] width 279 height 22
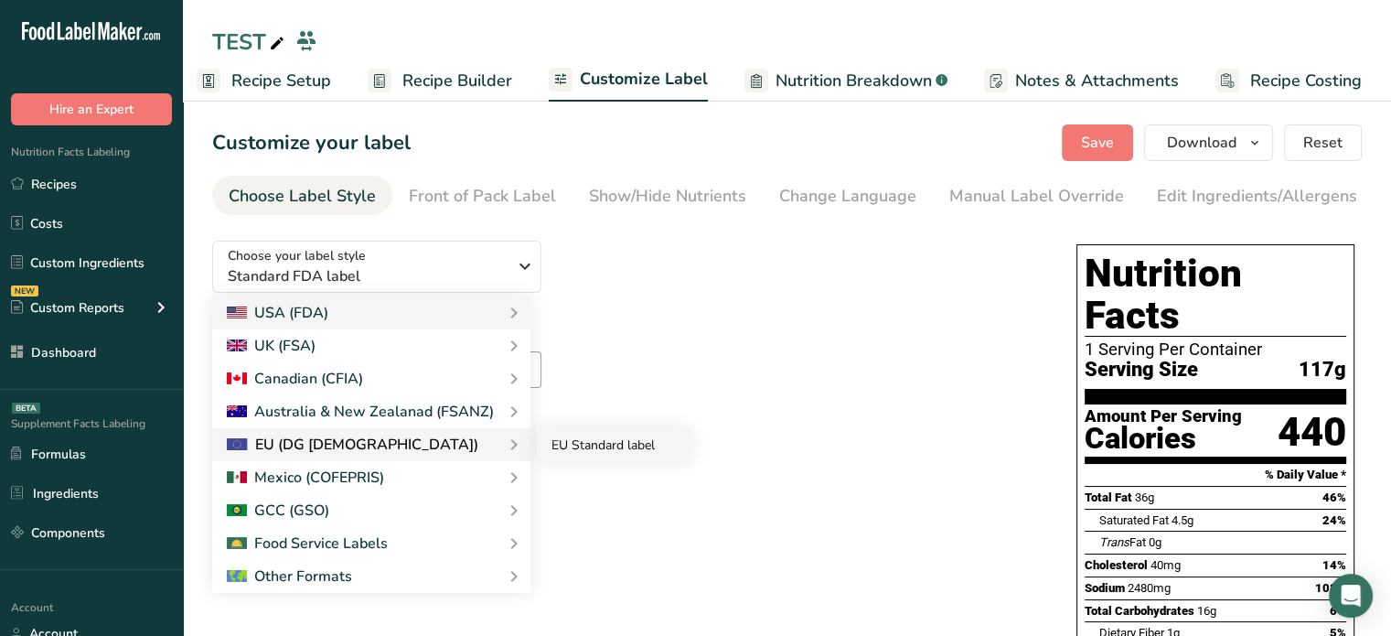
click at [572, 437] on link "EU Standard label" at bounding box center [614, 445] width 154 height 34
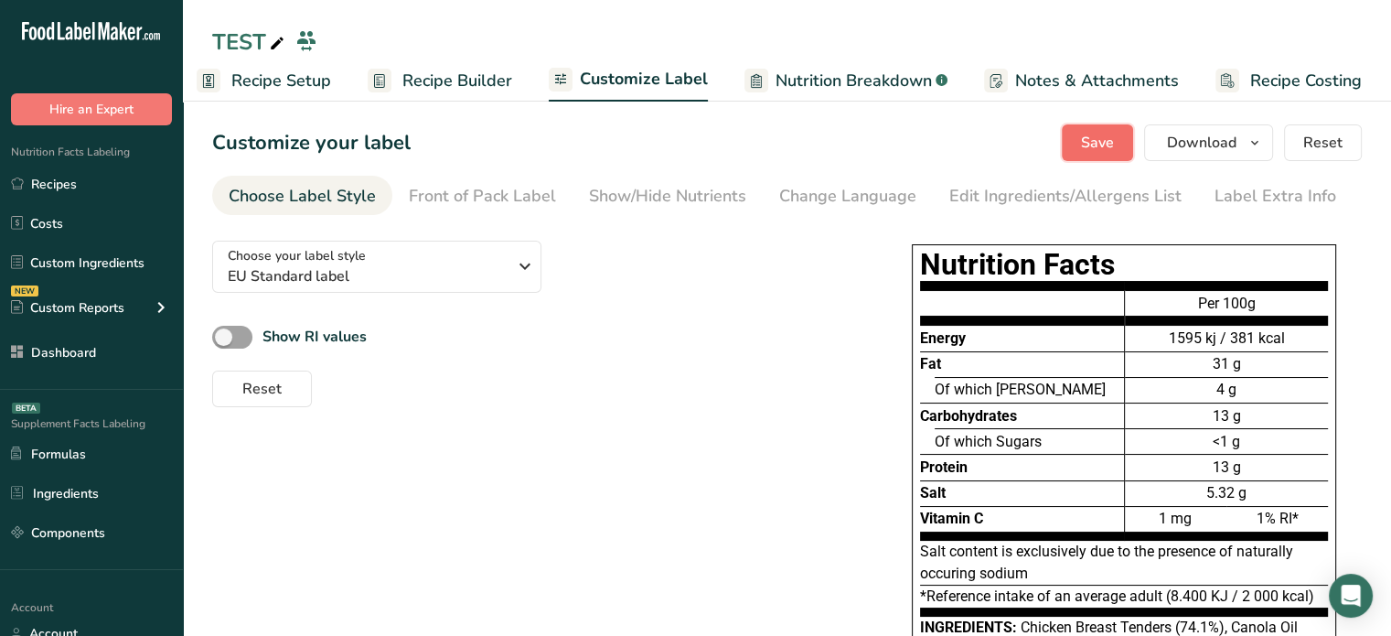
click at [1101, 131] on button "Save" at bounding box center [1097, 142] width 71 height 37
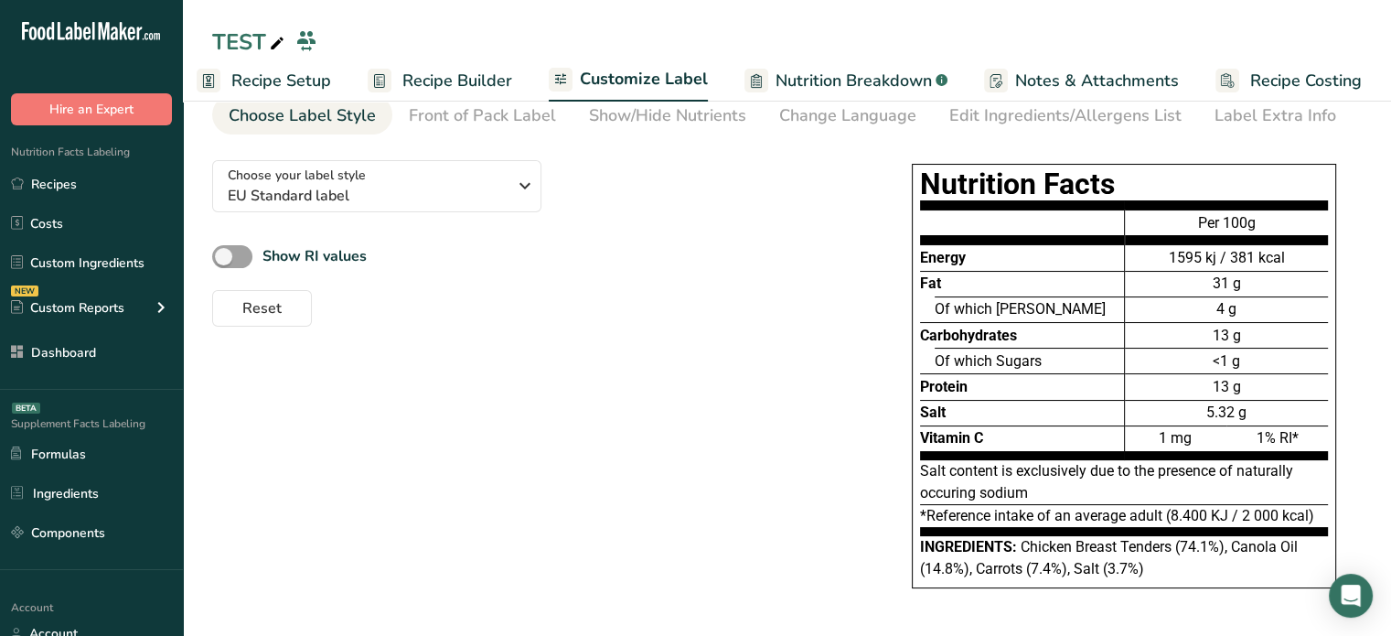
scroll to position [0, 0]
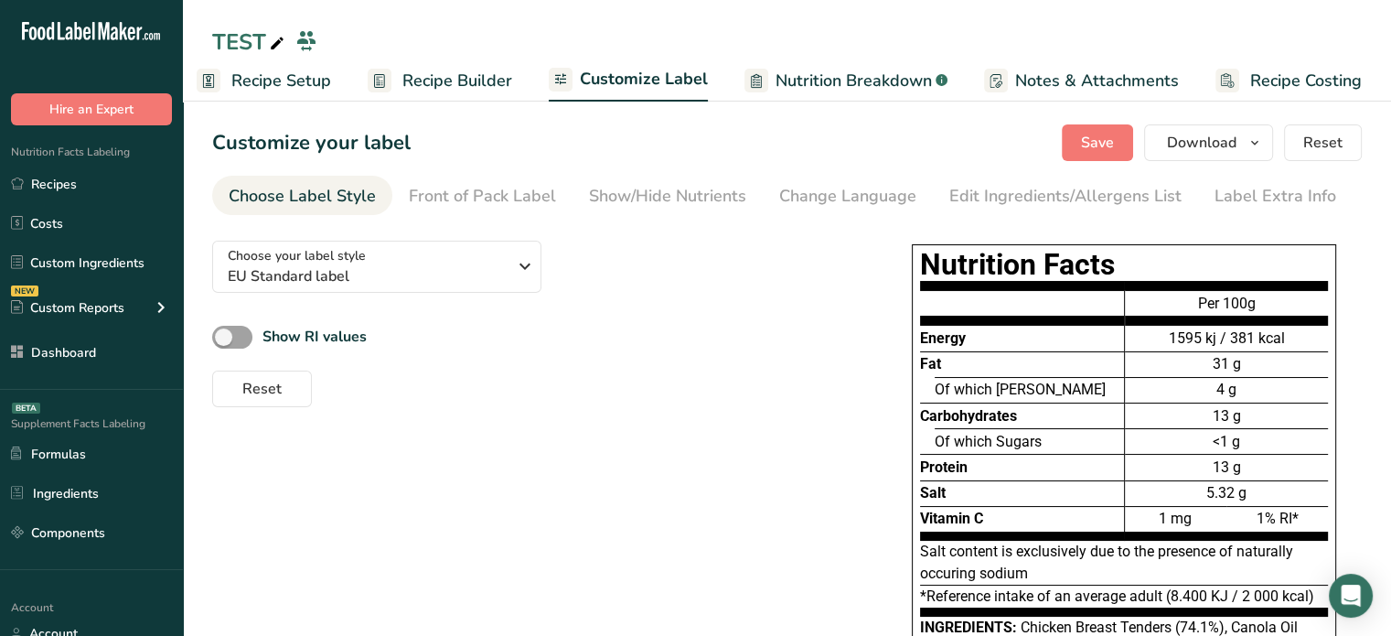
click at [776, 387] on div "Reset" at bounding box center [534, 385] width 645 height 44
click at [510, 87] on ul "Recipe Setup Recipe Builder Customize Label Nutrition Breakdown .a-a{fill:#3473…" at bounding box center [782, 80] width 1231 height 43
click at [508, 87] on span "Recipe Builder" at bounding box center [457, 81] width 110 height 25
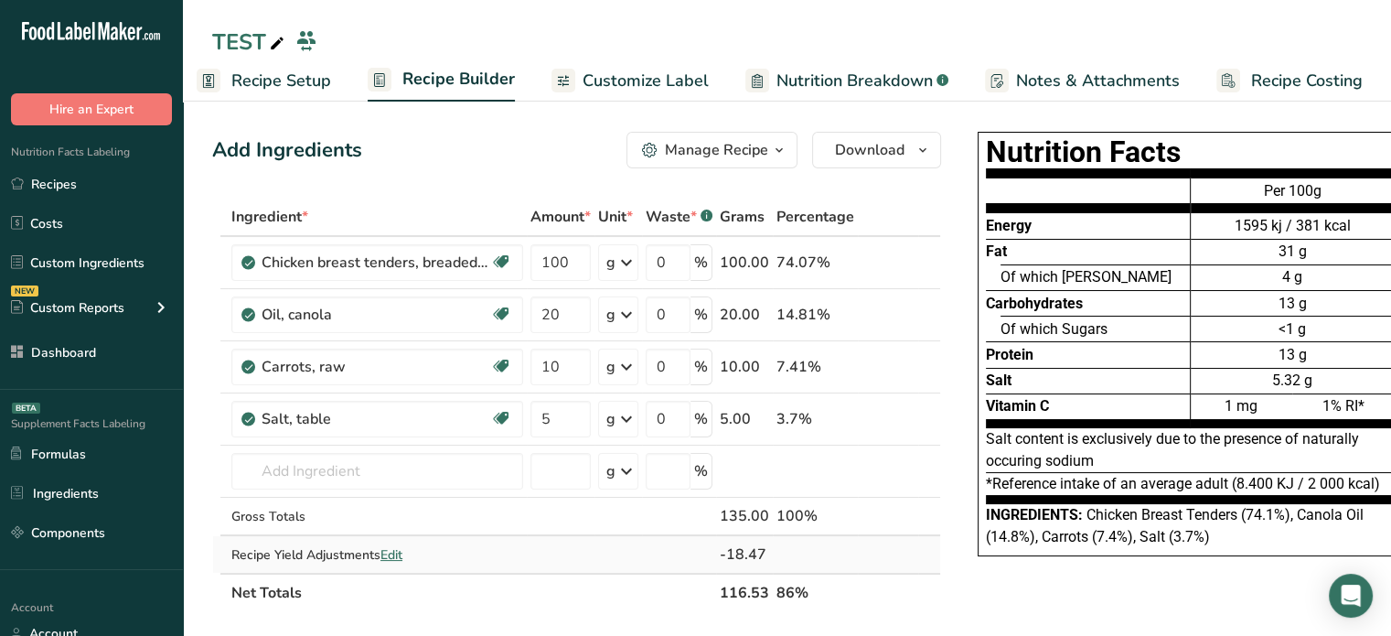
click at [721, 554] on div "-18.47" at bounding box center [744, 554] width 49 height 22
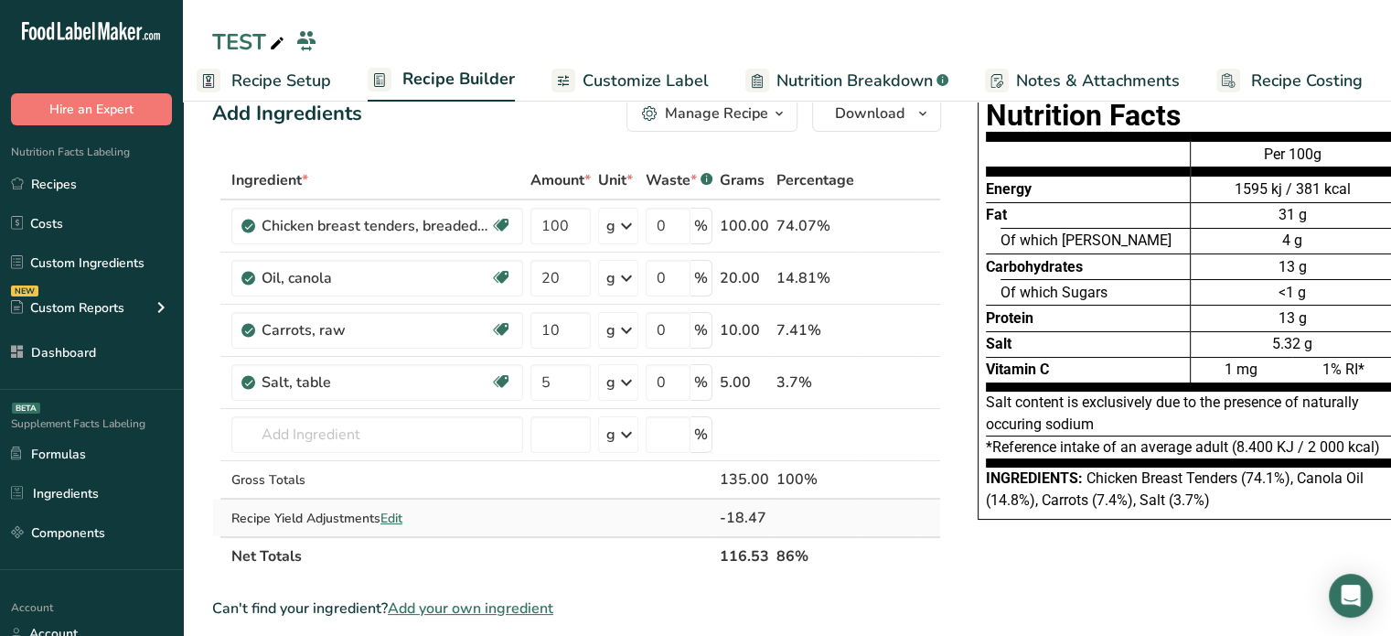
drag, startPoint x: 391, startPoint y: 505, endPoint x: 396, endPoint y: 523, distance: 18.9
click at [396, 523] on td "Recipe Yield Adjustments Edit" at bounding box center [377, 517] width 299 height 37
click at [396, 523] on span "Edit" at bounding box center [391, 517] width 22 height 17
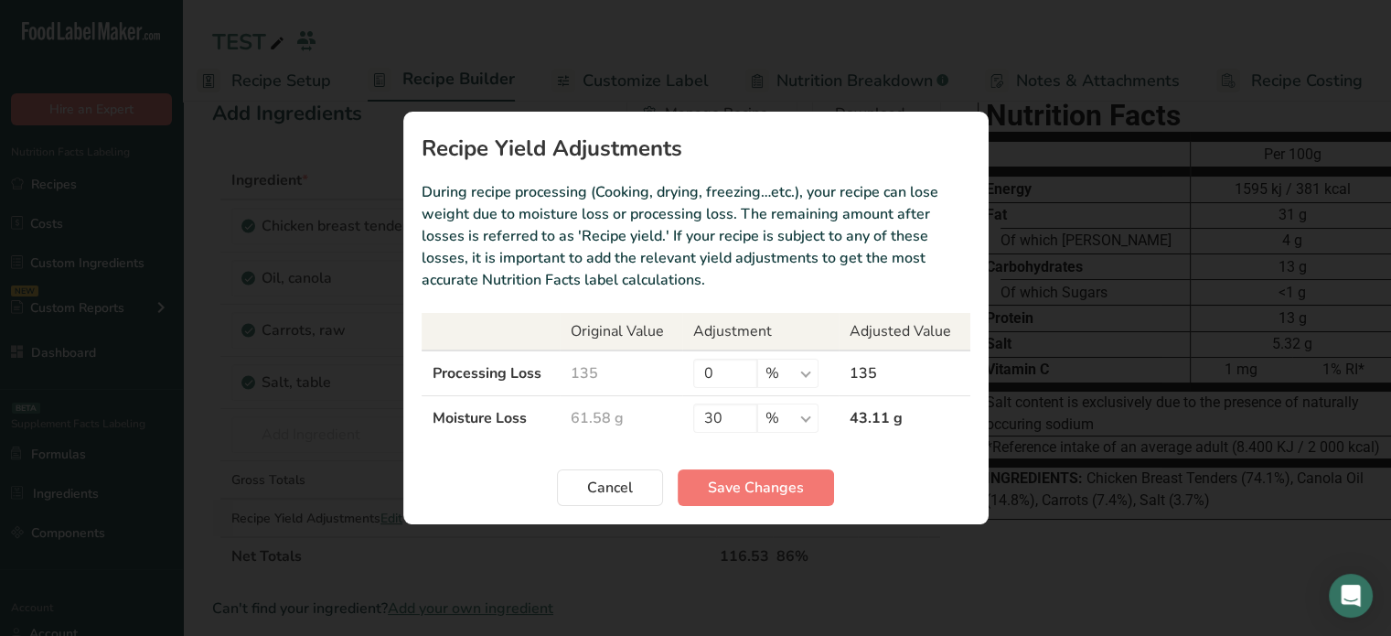
scroll to position [0, 2]
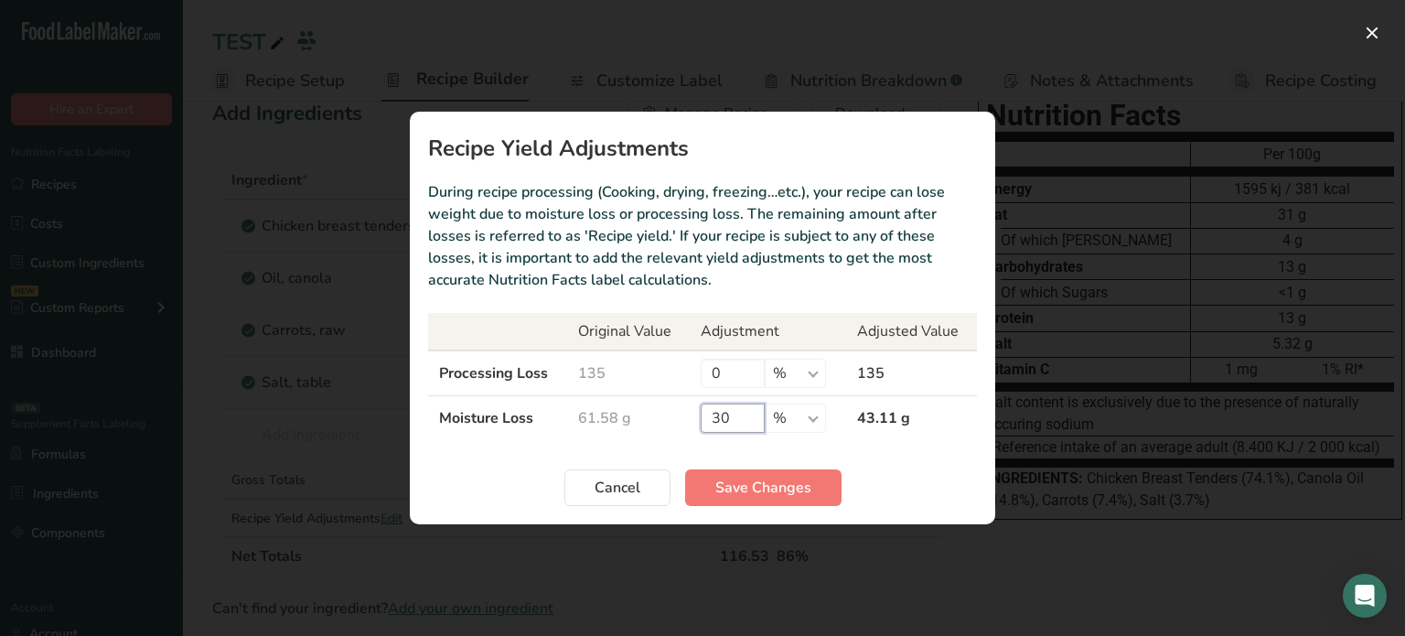
click at [726, 412] on input "30" at bounding box center [732, 417] width 64 height 29
type input "0"
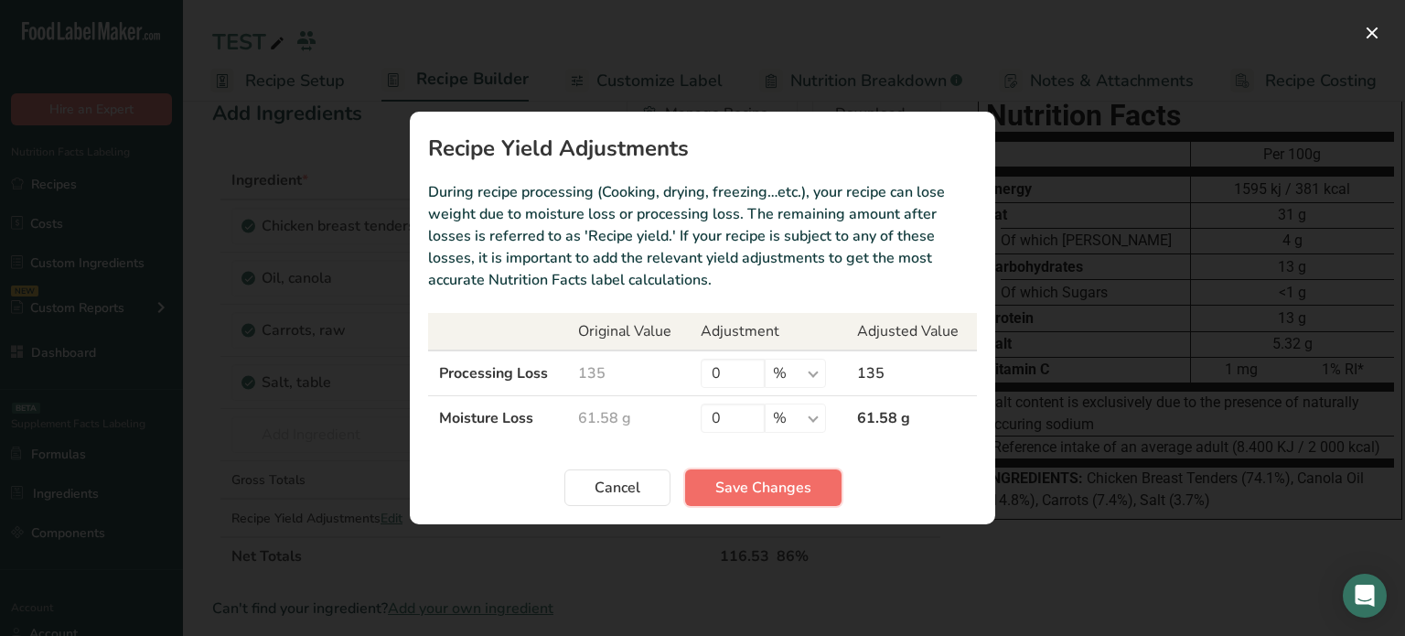
click at [738, 475] on button "Save Changes" at bounding box center [763, 487] width 156 height 37
